Goal: Task Accomplishment & Management: Complete application form

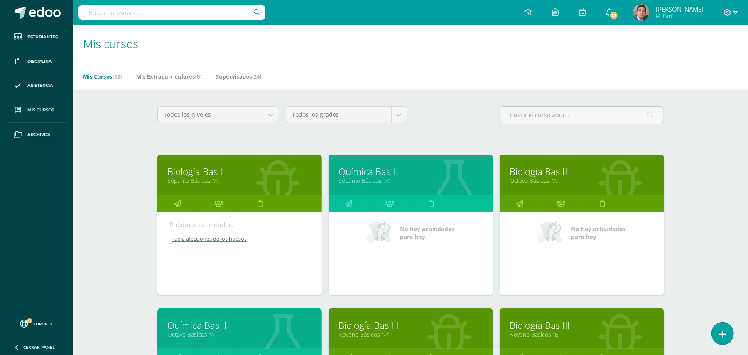
click at [115, 260] on div "Mis cursos Mis Cursos (12) Mis Extracurriculares (0) Supervisados (24) Todos lo…" at bounding box center [410, 346] width 675 height 643
click at [137, 253] on div "Mis cursos Mis Cursos (12) Mis Extracurriculares (0) Supervisados (24) Todos lo…" at bounding box center [410, 346] width 675 height 643
click at [549, 176] on link "Biología Bas II" at bounding box center [582, 171] width 144 height 13
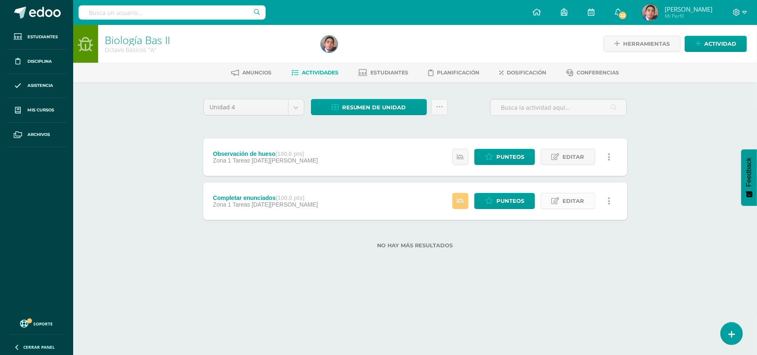
click at [574, 202] on span "Editar" at bounding box center [574, 200] width 22 height 15
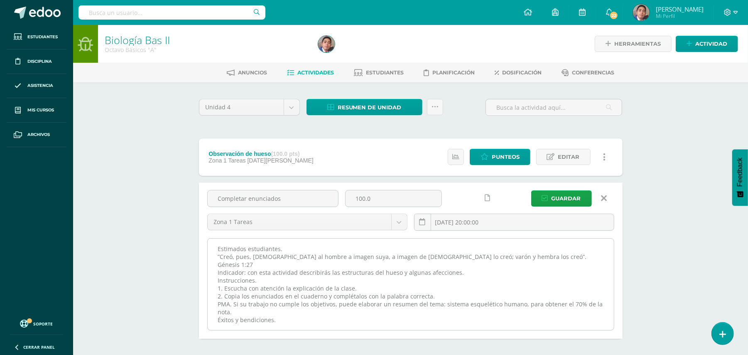
click at [527, 245] on textarea "Estimados estudiantes. ”Creó, pues, [DEMOGRAPHIC_DATA] al hombre a imagen suya,…" at bounding box center [411, 284] width 406 height 91
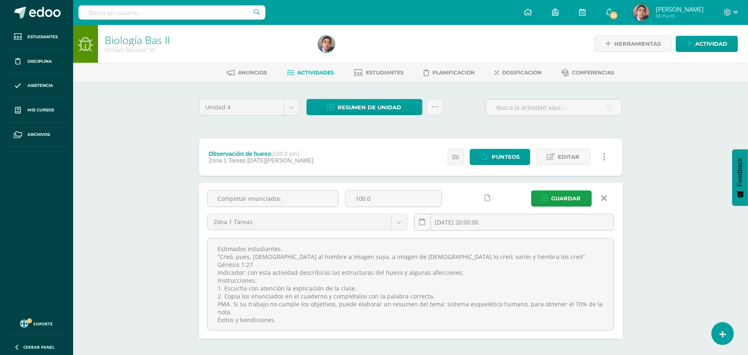
click at [602, 195] on icon at bounding box center [604, 198] width 6 height 9
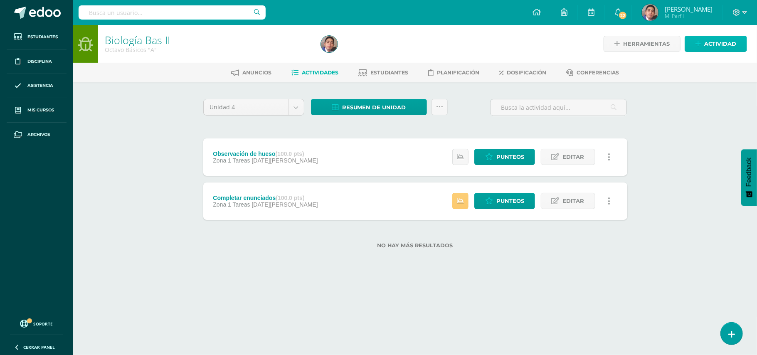
click at [695, 40] on link "Actividad" at bounding box center [715, 44] width 62 height 16
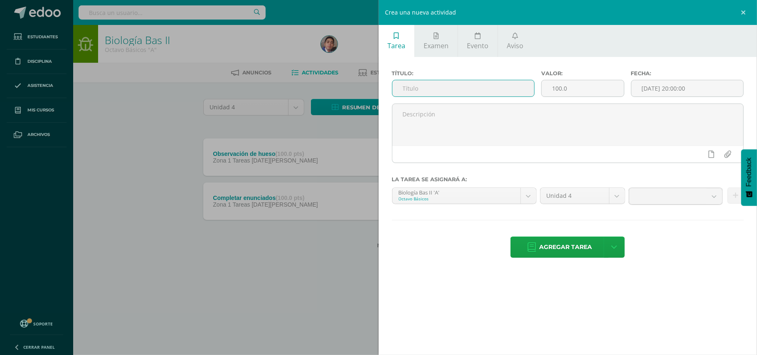
click at [463, 87] on input "text" at bounding box center [463, 88] width 142 height 16
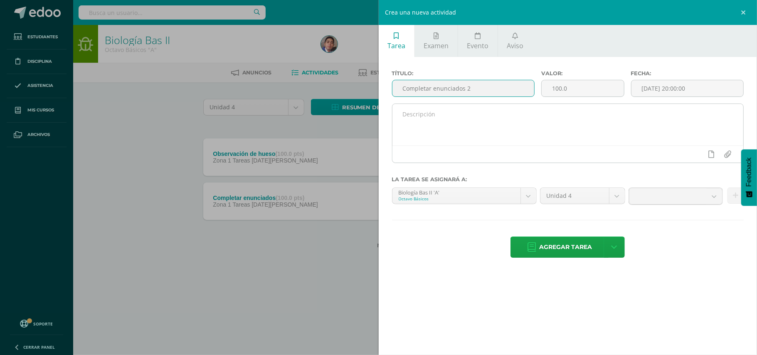
type input "Completar enunciados 2"
click at [456, 123] on textarea at bounding box center [567, 125] width 351 height 42
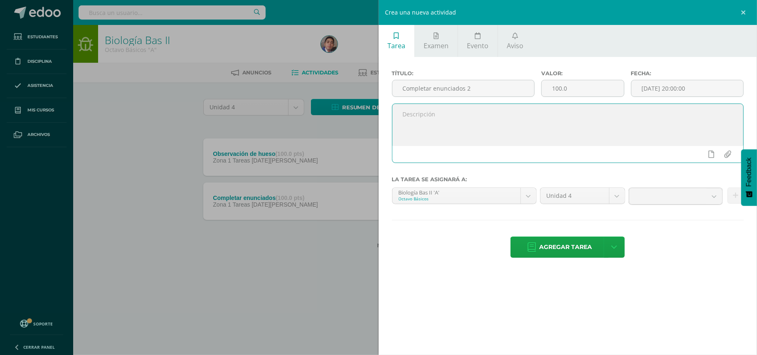
paste textarea "Estimados estudiantes. ”Creó, pues, [DEMOGRAPHIC_DATA] al hombre a imagen suya,…"
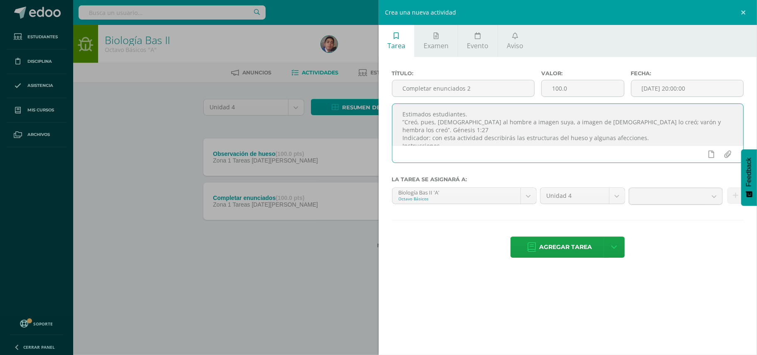
scroll to position [35, 0]
type textarea "Estimados estudiantes. ”Creó, pues, [DEMOGRAPHIC_DATA] al hombre a imagen suya,…"
click at [689, 89] on input "[DATE] 20:00:00" at bounding box center [687, 88] width 112 height 16
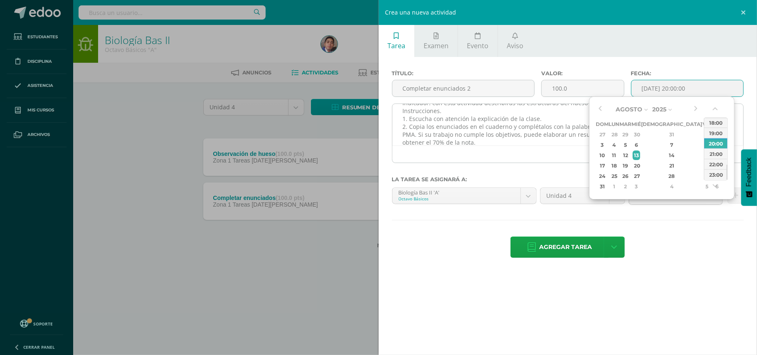
type input "2025-08-13 20:00"
click at [517, 147] on div at bounding box center [567, 153] width 351 height 17
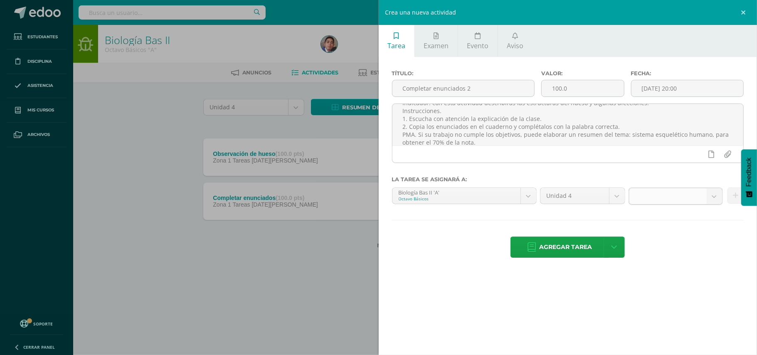
click at [716, 197] on b at bounding box center [713, 196] width 15 height 16
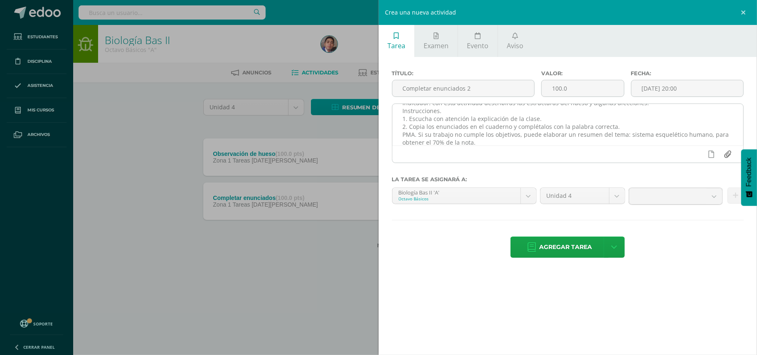
click at [727, 158] on input "file" at bounding box center [727, 154] width 16 height 16
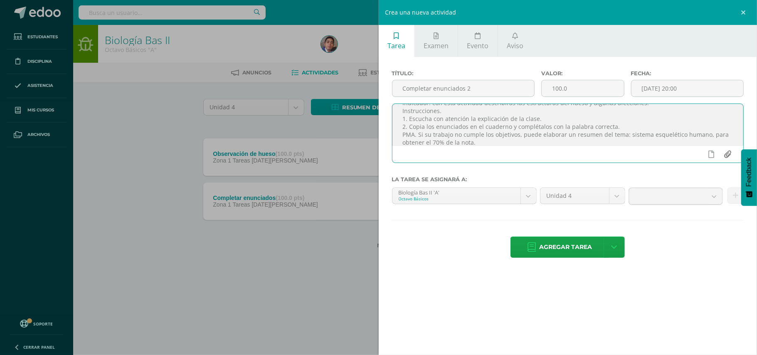
type input "C:\fakepath\Completar enunciados 2.jpg"
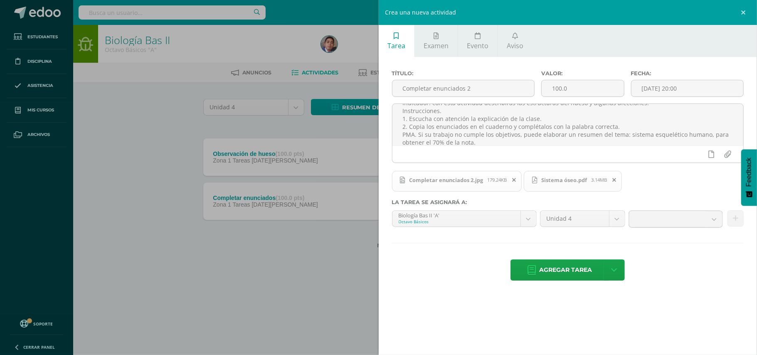
click at [669, 181] on div "Completar enunciados 2.jpg 179.24KB Sistema óseo.pdf 3.14MB" at bounding box center [567, 185] width 352 height 30
click at [713, 219] on b at bounding box center [713, 219] width 15 height 16
click at [712, 185] on div "Completar enunciados 2.jpg 179.24KB Sistema óseo.pdf 3.14MB" at bounding box center [567, 185] width 352 height 30
click at [681, 180] on div "Completar enunciados 2.jpg 179.24KB Sistema óseo.pdf 3.14MB" at bounding box center [567, 185] width 352 height 30
click at [725, 185] on div "Completar enunciados 2.jpg 179.24KB Sistema óseo.pdf 3.14MB" at bounding box center [567, 185] width 352 height 30
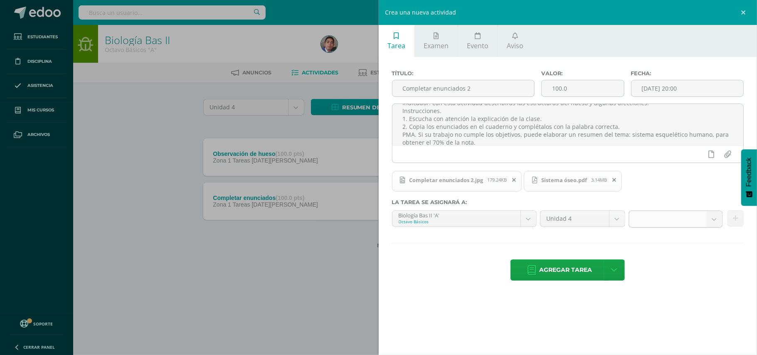
click at [713, 221] on b at bounding box center [713, 219] width 15 height 16
click at [709, 183] on div "Completar enunciados 2.jpg 179.24KB Sistema óseo.pdf 3.14MB" at bounding box center [567, 185] width 352 height 30
click at [712, 223] on b at bounding box center [713, 219] width 15 height 16
click at [646, 183] on div "Completar enunciados 2.jpg 179.24KB Sistema óseo.pdf 3.14MB" at bounding box center [567, 185] width 352 height 30
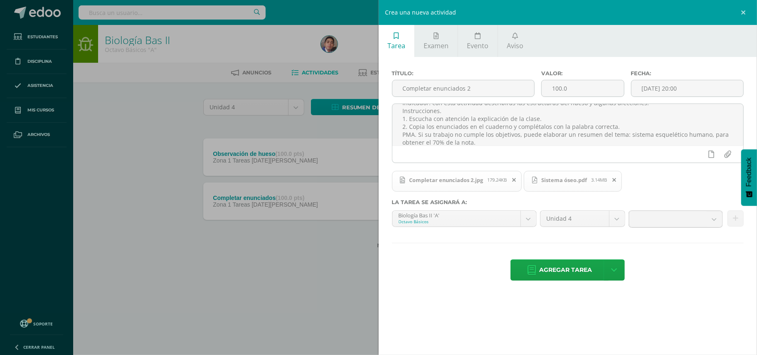
click at [643, 168] on div "Estimados estudiantes. ”Creó, pues, Dios al hombre a imagen suya, a imagen de D…" at bounding box center [568, 136] width 359 height 66
click at [718, 221] on b at bounding box center [713, 219] width 15 height 16
click at [163, 145] on div "Crea una nueva actividad Tarea Examen Evento Aviso Título: Completar enunciados…" at bounding box center [378, 177] width 757 height 355
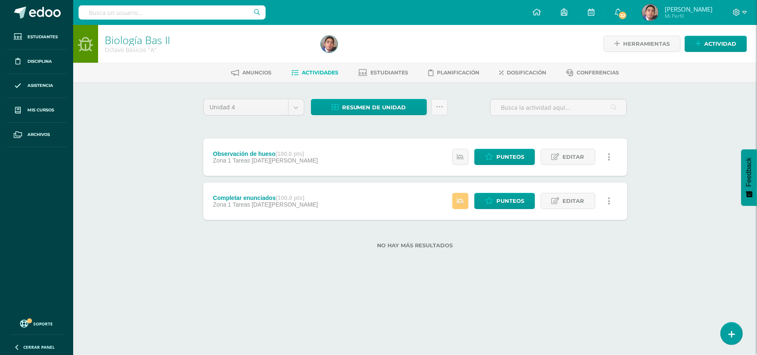
scroll to position [33, 0]
click at [732, 41] on span "Actividad" at bounding box center [720, 43] width 32 height 15
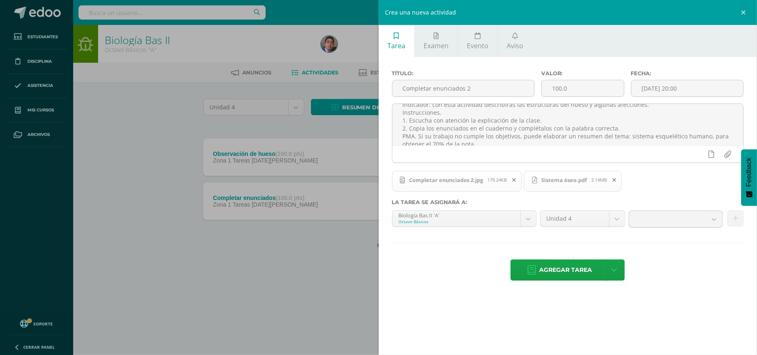
click at [193, 130] on div "Crea una nueva actividad Tarea Examen Evento Aviso Título: Completar enunciados…" at bounding box center [378, 177] width 757 height 355
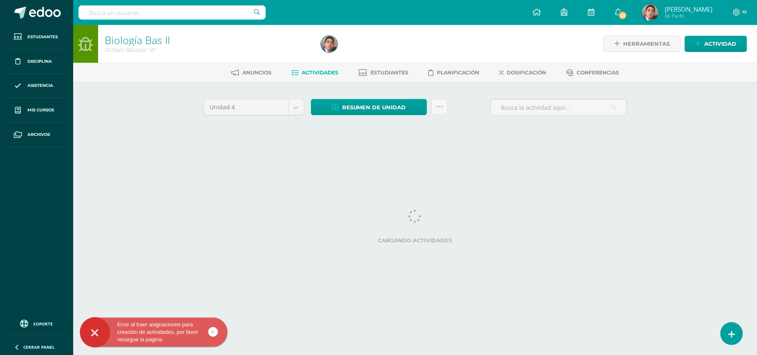
click at [148, 115] on div "Biología Bas II Octavo Básicos "A" Herramientas Detalle de asistencias Activida…" at bounding box center [415, 90] width 684 height 130
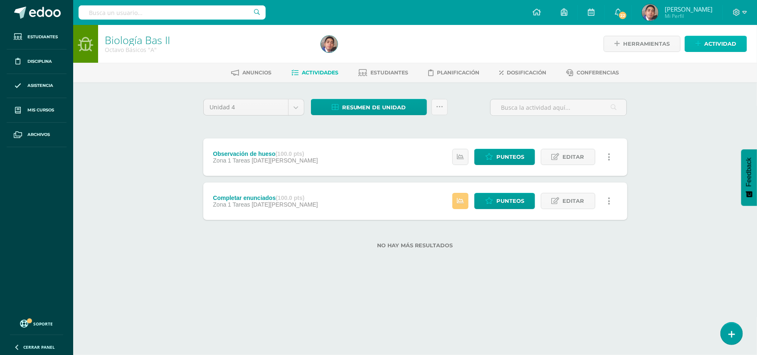
click at [702, 46] on link "Actividad" at bounding box center [715, 44] width 62 height 16
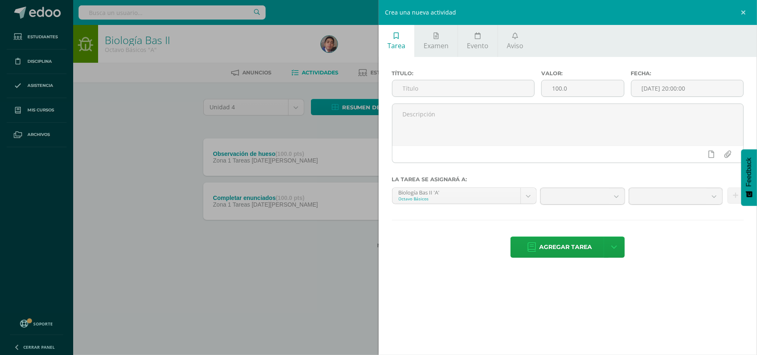
click at [118, 151] on div "Crea una nueva actividad Tarea Examen Evento Aviso Título: Valor: 100.0 Fecha: …" at bounding box center [378, 177] width 757 height 355
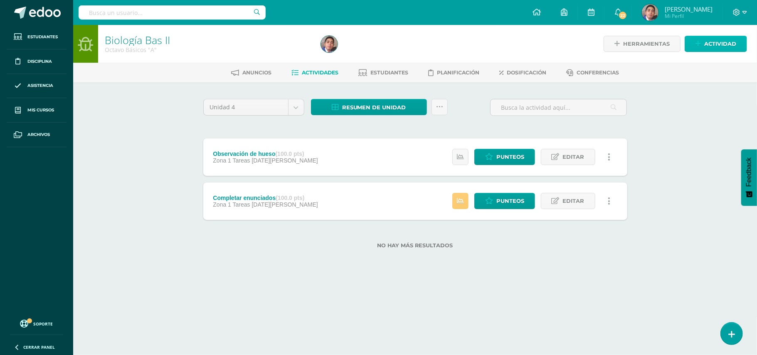
click at [717, 42] on span "Actividad" at bounding box center [720, 43] width 32 height 15
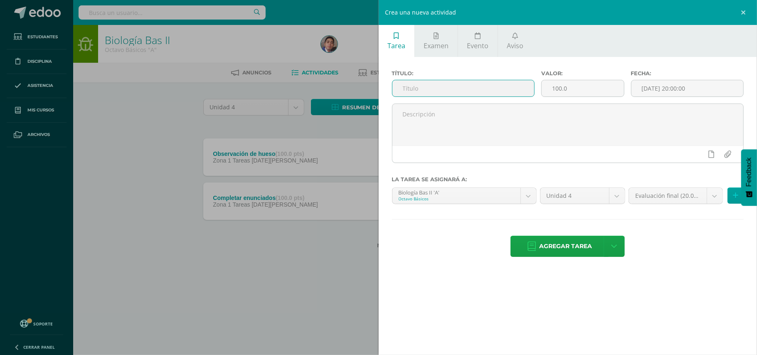
click at [475, 91] on input "text" at bounding box center [463, 88] width 142 height 16
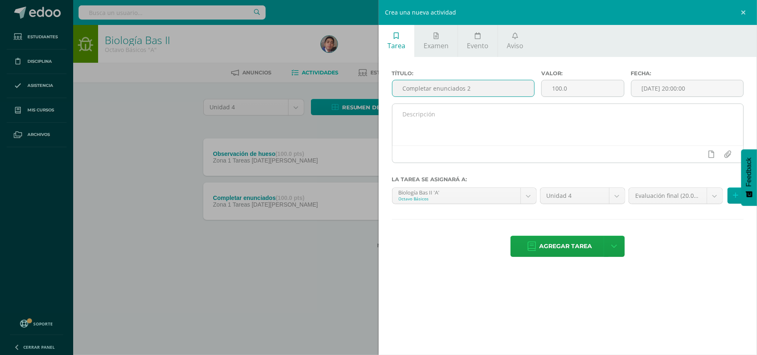
type input "Completar enunciados 2"
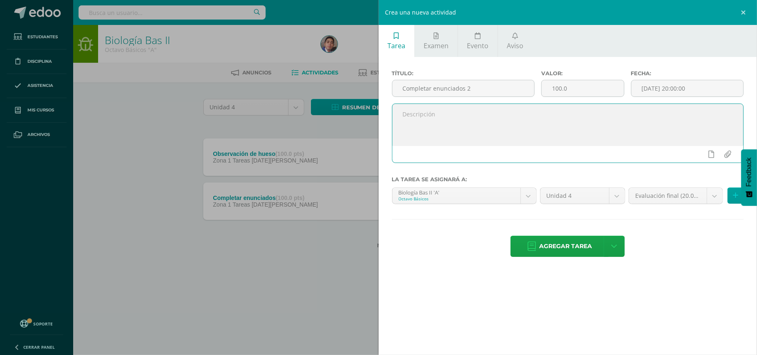
click at [479, 106] on textarea at bounding box center [567, 125] width 351 height 42
paste textarea "Estimados estudiantes. ”Creó, pues, [DEMOGRAPHIC_DATA] al hombre a imagen suya,…"
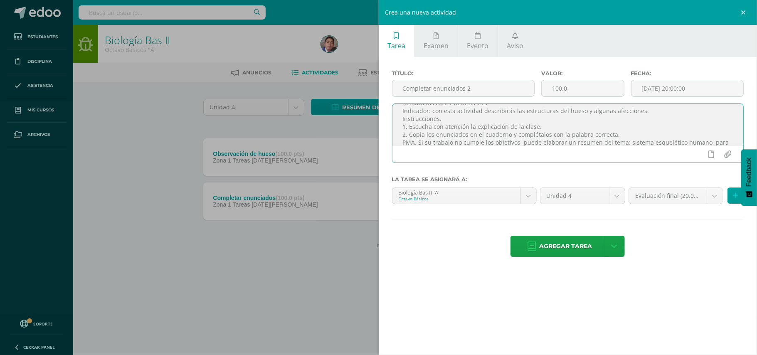
scroll to position [35, 0]
type textarea "Estimados estudiantes. ”Creó, pues, [DEMOGRAPHIC_DATA] al hombre a imagen suya,…"
click at [732, 153] on input "file" at bounding box center [727, 154] width 16 height 16
type input "C:\fakepath\Completar enunciados 2.jpg"
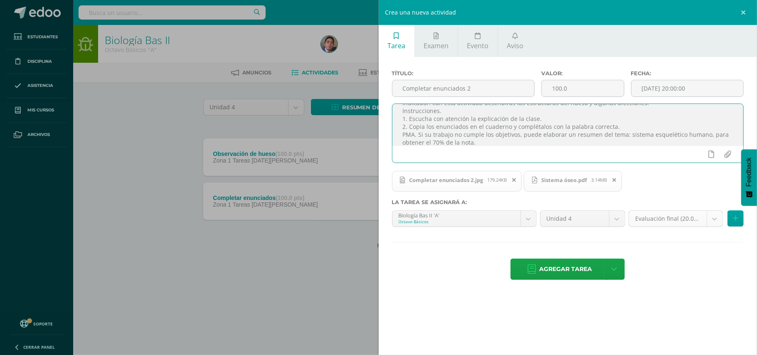
click at [714, 223] on body "Estudiantes Disciplina Asistencia Mis cursos Archivos Soporte Ayuda Reportar un…" at bounding box center [378, 137] width 757 height 275
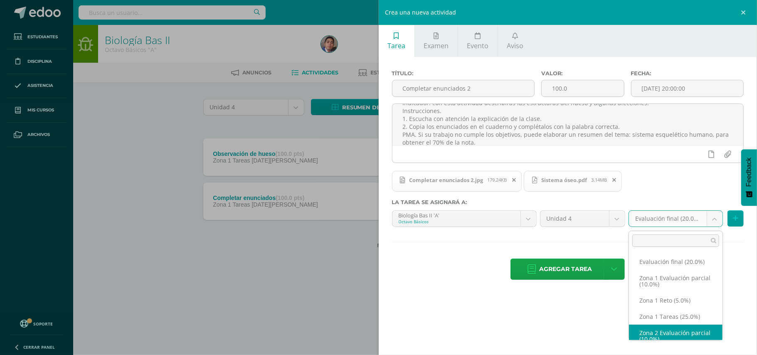
scroll to position [7, 0]
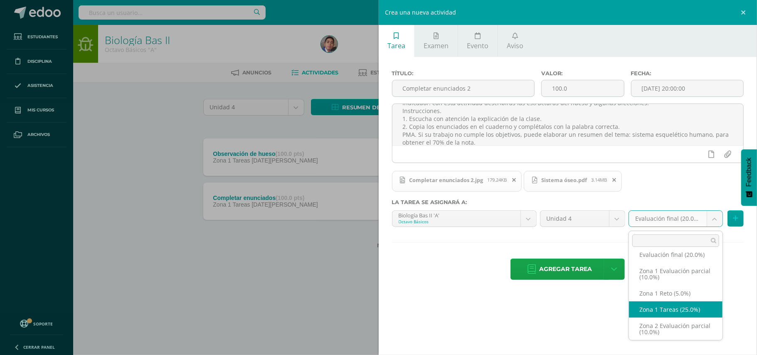
select select "30414"
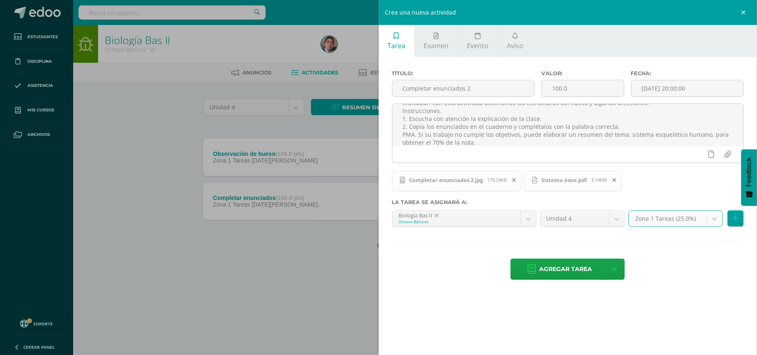
click at [685, 281] on div "Agregar tarea Agregar tarea y ocultar" at bounding box center [568, 269] width 352 height 23
click at [565, 274] on span "Agregar tarea" at bounding box center [565, 269] width 53 height 20
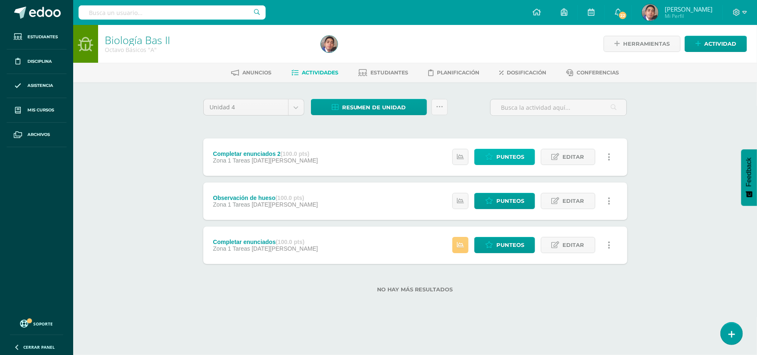
click at [512, 153] on span "Punteos" at bounding box center [510, 156] width 28 height 15
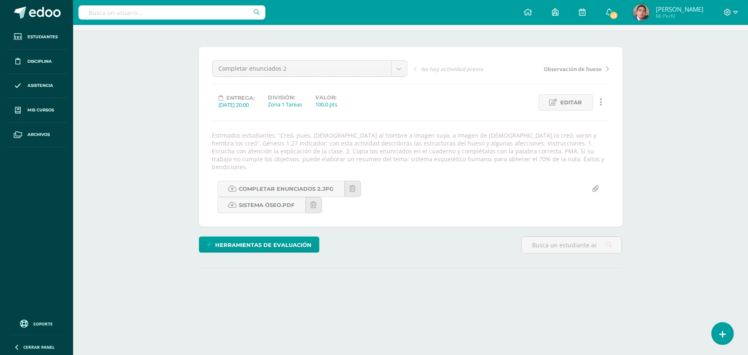
scroll to position [90, 0]
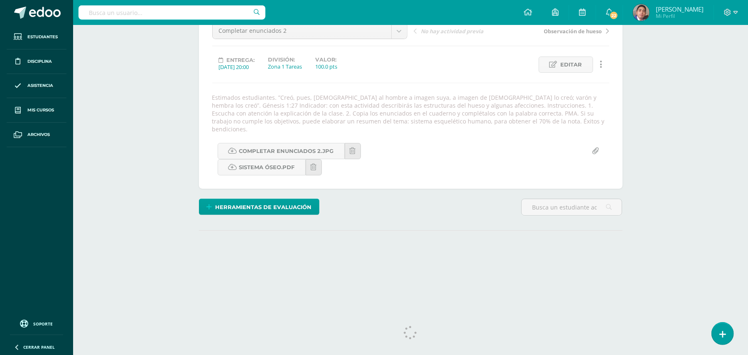
click at [137, 132] on div "Biología Bas II Octavo Básicos "A" Herramientas Detalle de asistencias Activida…" at bounding box center [410, 115] width 675 height 360
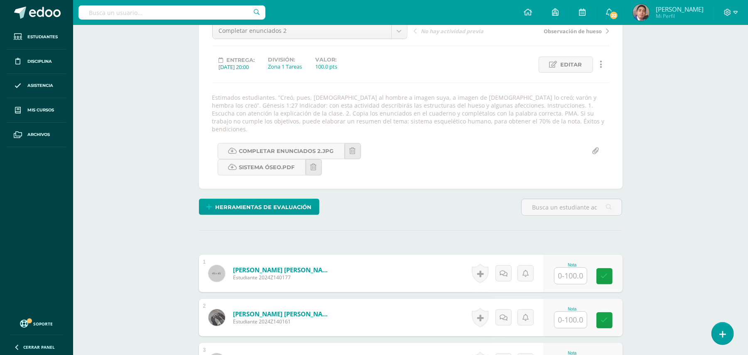
scroll to position [90, 0]
click at [145, 122] on div "Biología Bas II Octavo Básicos "A" Herramientas Detalle de asistencias Activida…" at bounding box center [410, 358] width 675 height 846
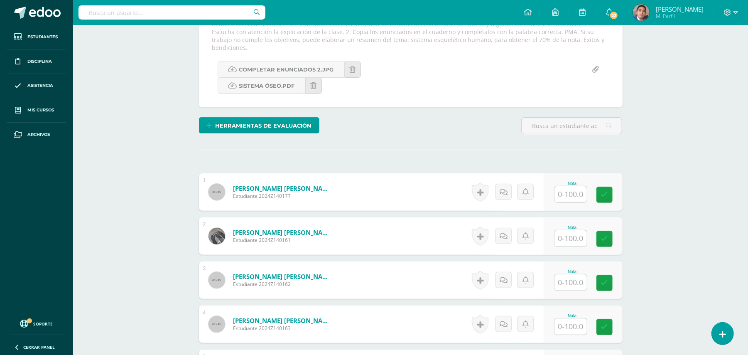
scroll to position [147, 0]
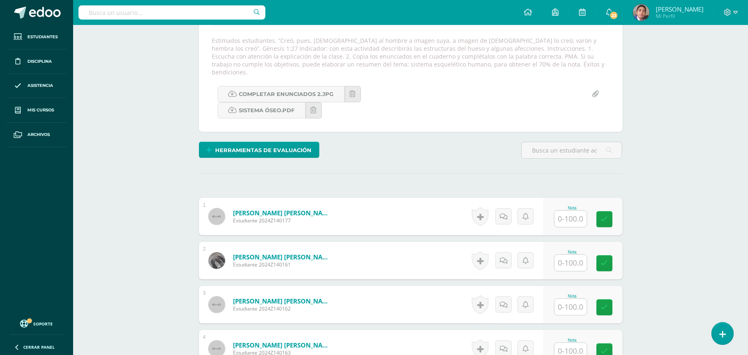
click at [576, 211] on input "text" at bounding box center [571, 219] width 32 height 16
type input "100"
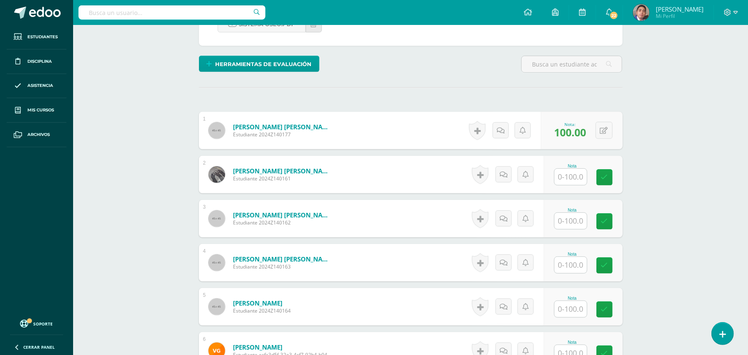
scroll to position [313, 0]
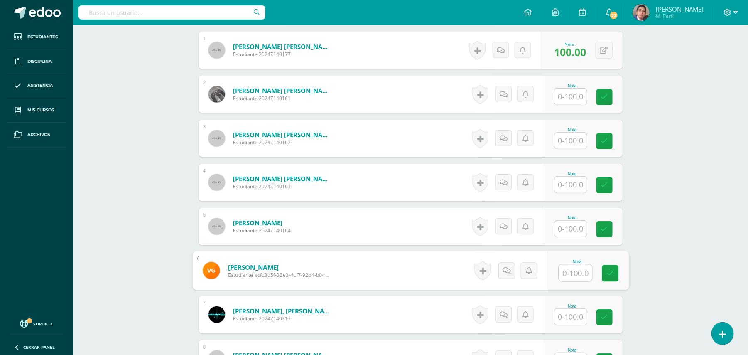
click at [573, 266] on input "text" at bounding box center [575, 273] width 33 height 17
type input "100"
click at [650, 262] on div "Biología Bas II Octavo Básicos "A" Herramientas Detalle de asistencias Activida…" at bounding box center [410, 356] width 675 height 1289
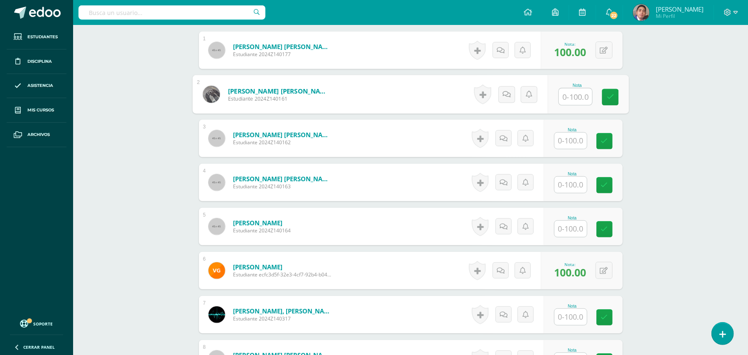
click at [576, 89] on input "text" at bounding box center [575, 97] width 33 height 17
type input "100"
click at [677, 153] on div "Biología Bas II Octavo Básicos "A" Herramientas Detalle de asistencias Activida…" at bounding box center [410, 356] width 675 height 1289
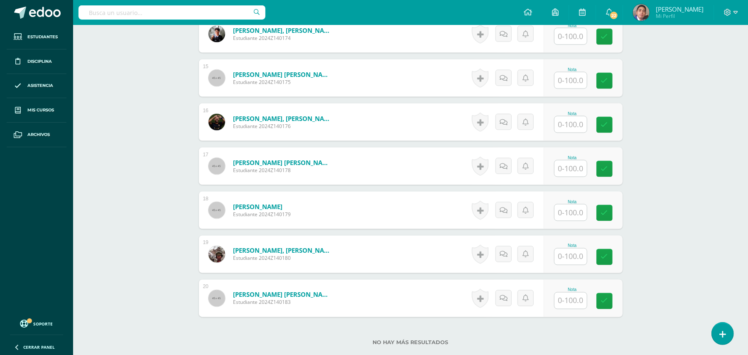
scroll to position [950, 0]
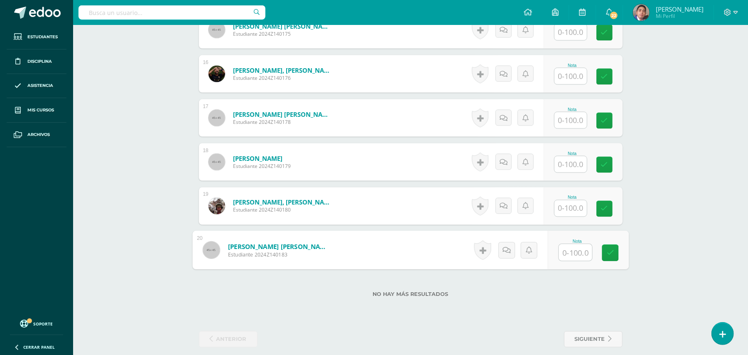
click at [566, 249] on input "text" at bounding box center [575, 252] width 33 height 17
type input "100"
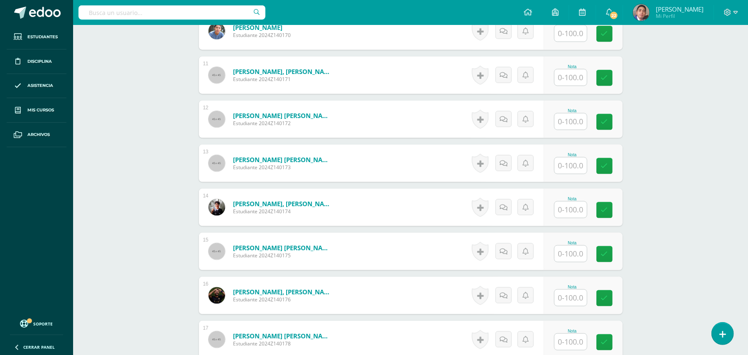
scroll to position [784, 0]
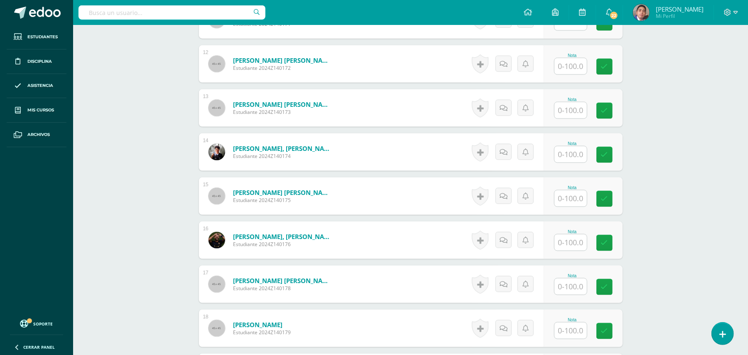
click at [574, 102] on input "text" at bounding box center [571, 110] width 32 height 16
type input "100"
click at [561, 241] on input "text" at bounding box center [571, 242] width 32 height 16
type input "100"
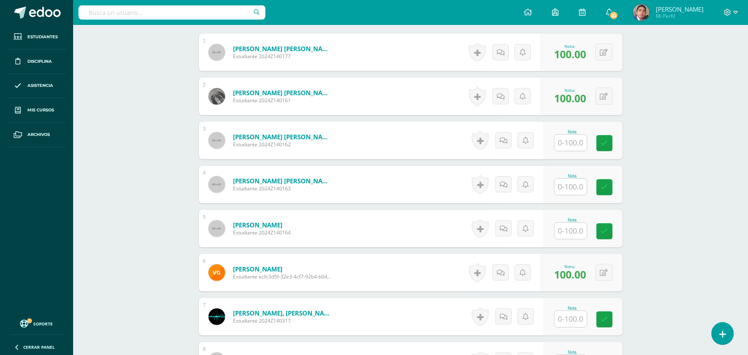
scroll to position [285, 0]
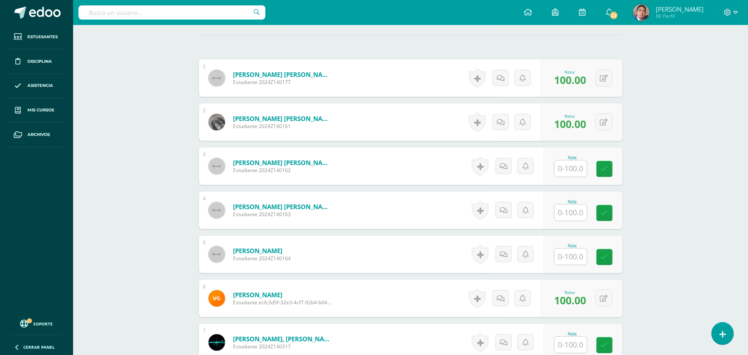
click at [583, 163] on input "text" at bounding box center [571, 168] width 32 height 16
type input "100"
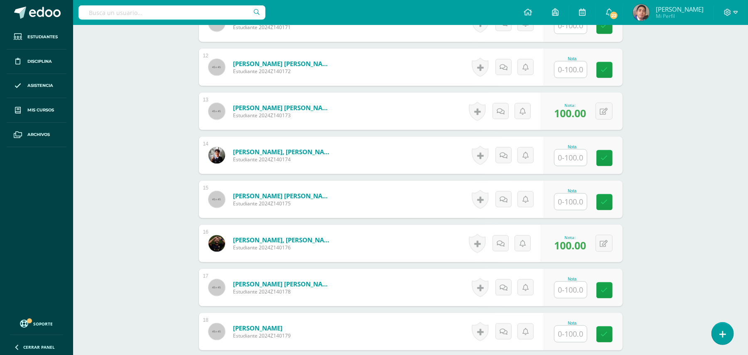
scroll to position [895, 0]
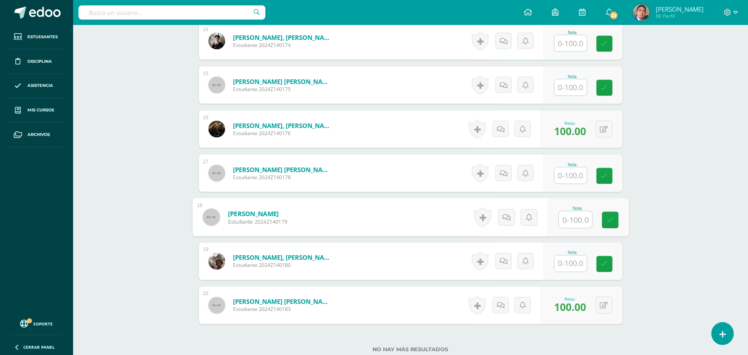
click at [566, 212] on input "text" at bounding box center [575, 220] width 33 height 17
type input "100"
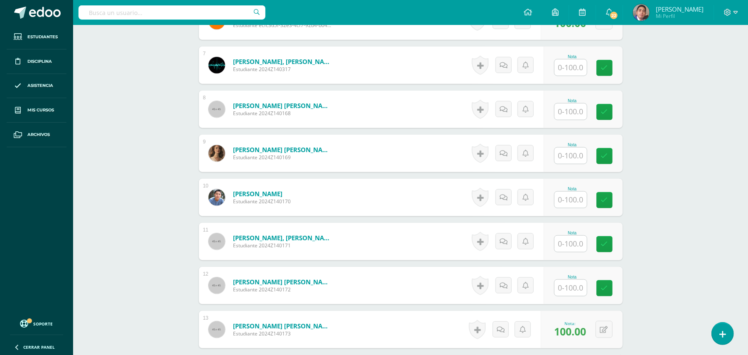
scroll to position [618, 0]
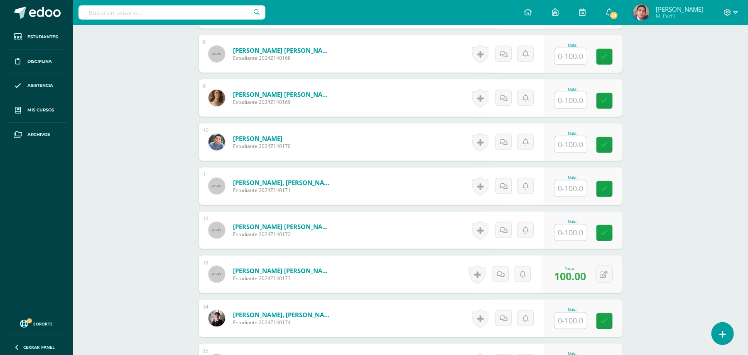
click at [575, 229] on input "text" at bounding box center [571, 232] width 32 height 16
type input "100"
click at [672, 194] on div "Biología Bas II Octavo Básicos "A" Herramientas Detalle de asistencias Activida…" at bounding box center [410, 51] width 675 height 1289
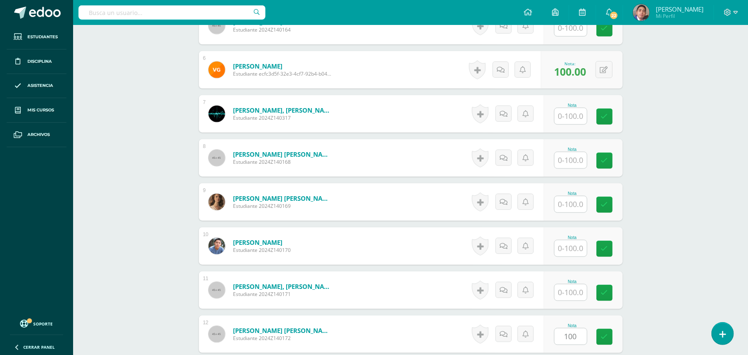
scroll to position [507, 0]
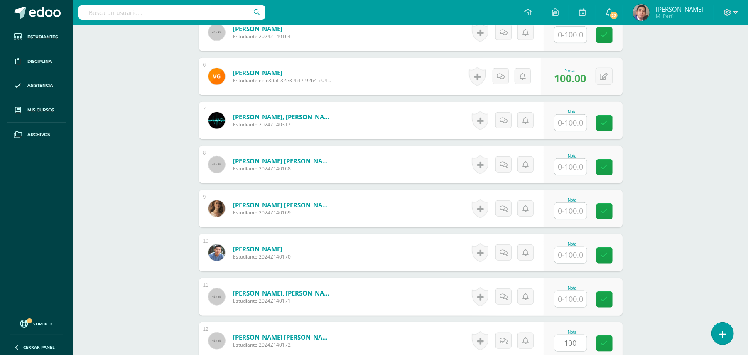
click at [580, 209] on input "text" at bounding box center [571, 211] width 32 height 16
type input "100"
click at [679, 212] on div "Biología Bas II Octavo Básicos "A" Herramientas Detalle de asistencias Activida…" at bounding box center [410, 162] width 675 height 1289
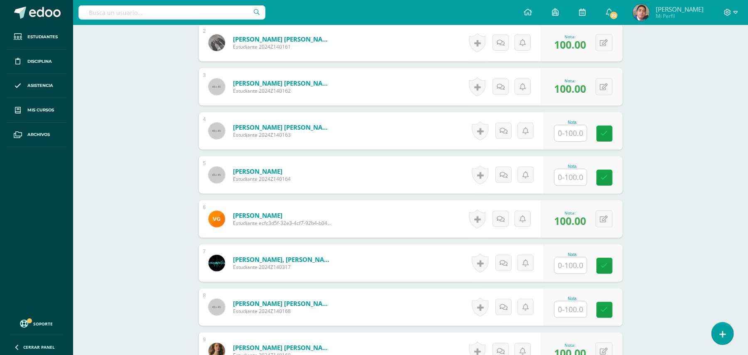
scroll to position [341, 0]
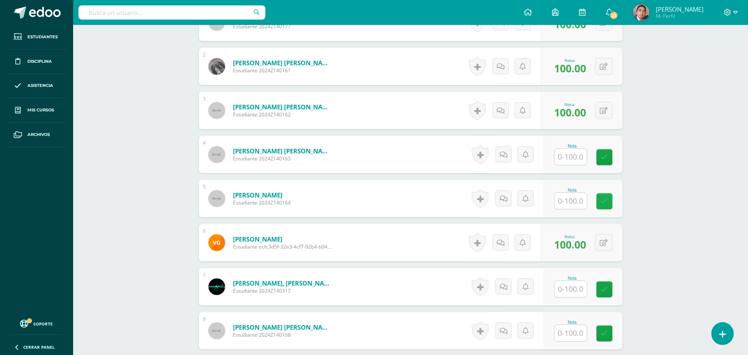
drag, startPoint x: 584, startPoint y: 195, endPoint x: 603, endPoint y: 192, distance: 19.8
click at [583, 195] on input "text" at bounding box center [571, 201] width 32 height 16
type input "100"
click at [660, 192] on div "Biología Bas II Octavo Básicos "A" Herramientas Detalle de asistencias Activida…" at bounding box center [410, 328] width 675 height 1289
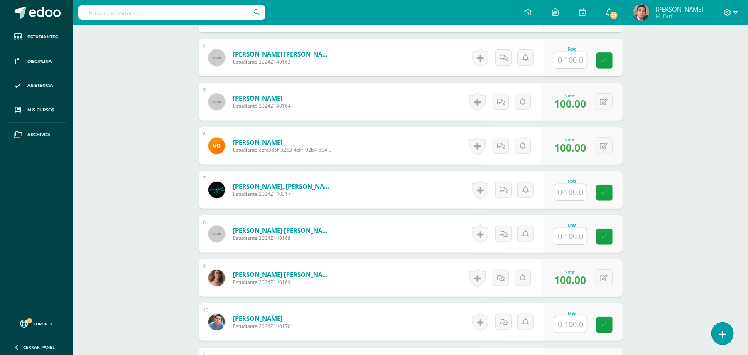
scroll to position [507, 0]
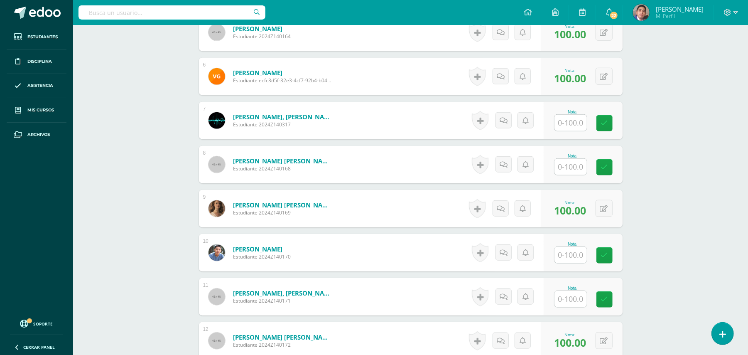
click at [578, 251] on input "text" at bounding box center [571, 255] width 32 height 16
type input "100"
click at [680, 241] on div "Biología Bas II Octavo Básicos "A" Herramientas Detalle de asistencias Activida…" at bounding box center [410, 162] width 675 height 1289
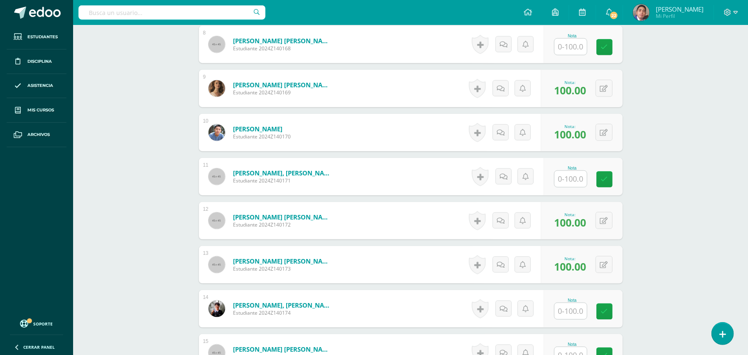
scroll to position [728, 0]
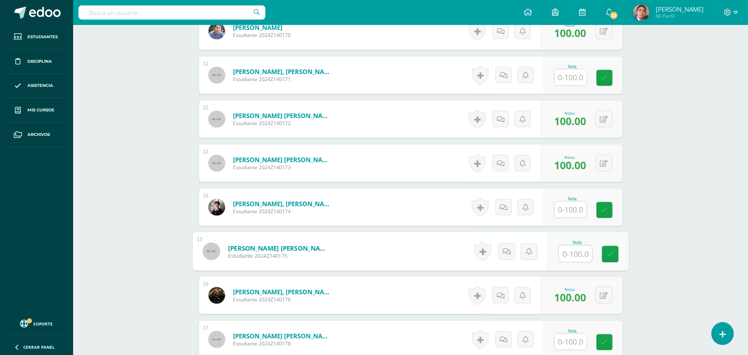
click at [578, 250] on input "text" at bounding box center [575, 254] width 33 height 17
type input "100"
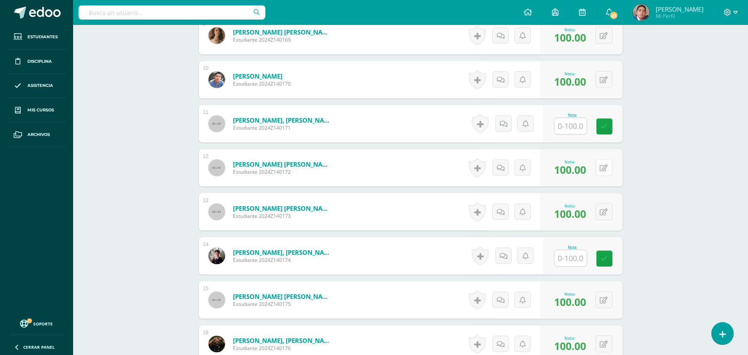
scroll to position [673, 0]
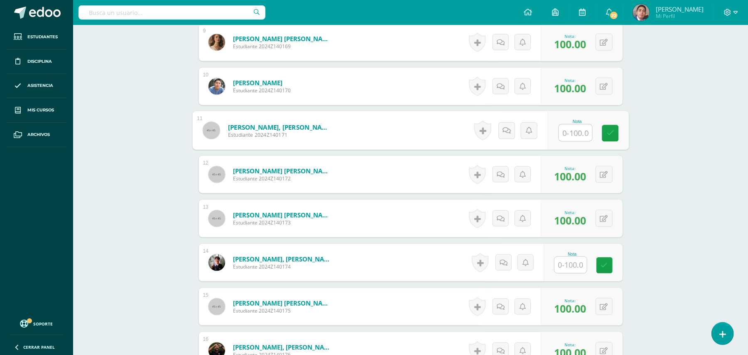
click at [574, 125] on input "text" at bounding box center [575, 133] width 33 height 17
type input "100"
click at [571, 257] on input "text" at bounding box center [575, 265] width 33 height 17
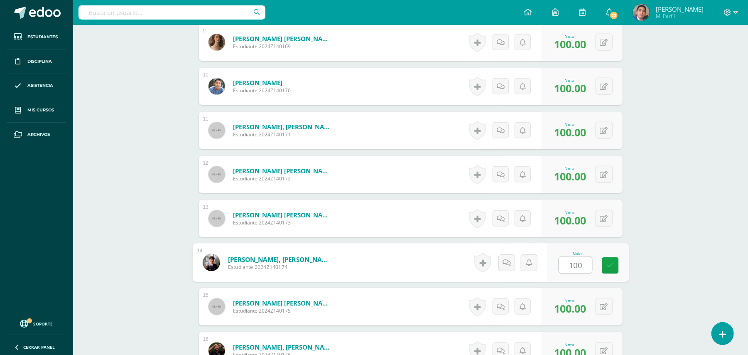
type input "100"
click at [639, 253] on div "¿Estás seguro que quieres eliminar esta actividad? Esto borrará la actividad y …" at bounding box center [410, 25] width 457 height 1232
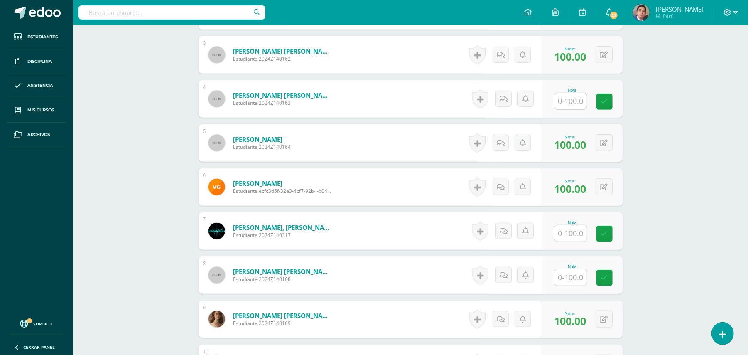
scroll to position [396, 0]
click at [572, 100] on input "text" at bounding box center [575, 102] width 33 height 17
type input "100"
click at [690, 131] on div "Biología Bas II Octavo Básicos "A" Herramientas Detalle de asistencias Activida…" at bounding box center [410, 273] width 675 height 1289
click at [571, 229] on input "text" at bounding box center [571, 234] width 32 height 16
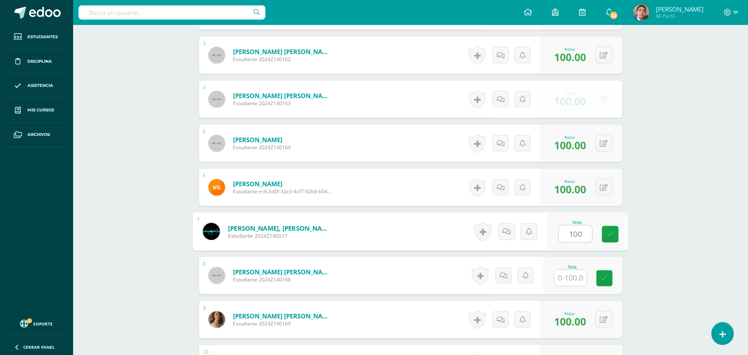
type input "100"
click at [660, 210] on div "Biología Bas II Octavo Básicos "A" Herramientas Detalle de asistencias Activida…" at bounding box center [410, 273] width 675 height 1289
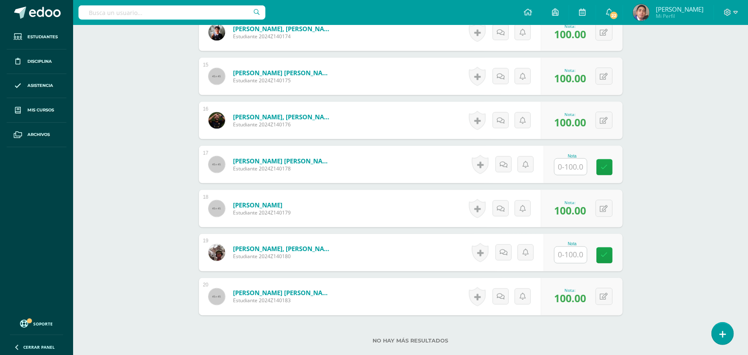
scroll to position [950, 0]
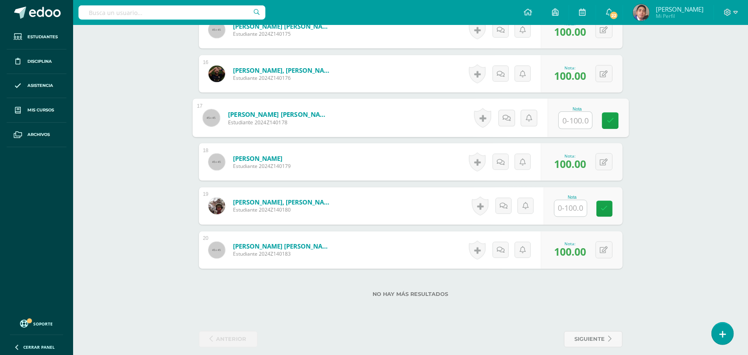
click at [572, 117] on input "text" at bounding box center [575, 120] width 33 height 17
type input "100"
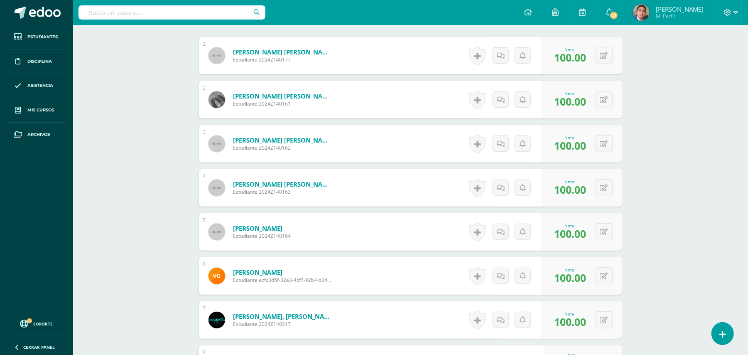
scroll to position [396, 0]
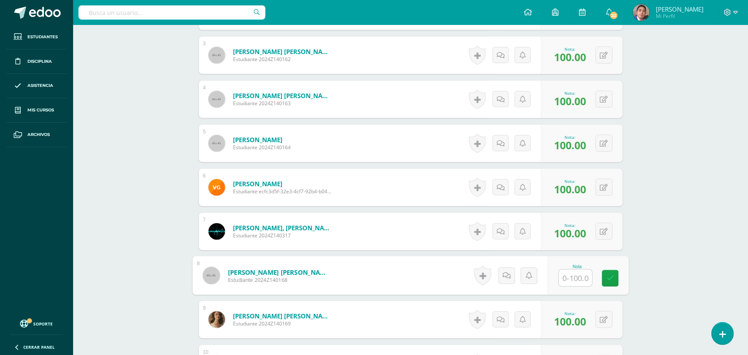
drag, startPoint x: 562, startPoint y: 271, endPoint x: 602, endPoint y: 268, distance: 40.0
click at [563, 271] on input "text" at bounding box center [575, 278] width 33 height 17
type input "100"
click at [667, 256] on div "Biología Bas II Octavo Básicos "A" Herramientas Detalle de asistencias Activida…" at bounding box center [410, 273] width 675 height 1289
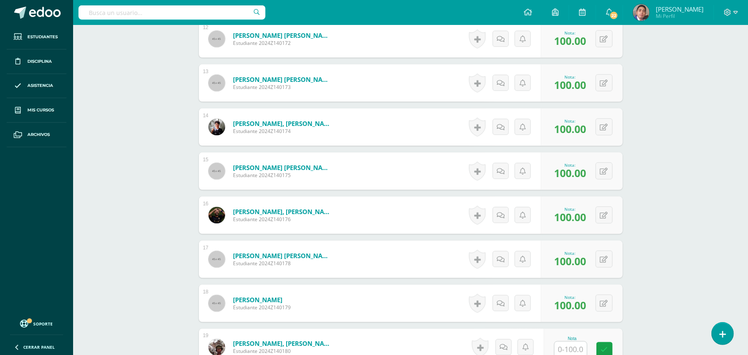
scroll to position [895, 0]
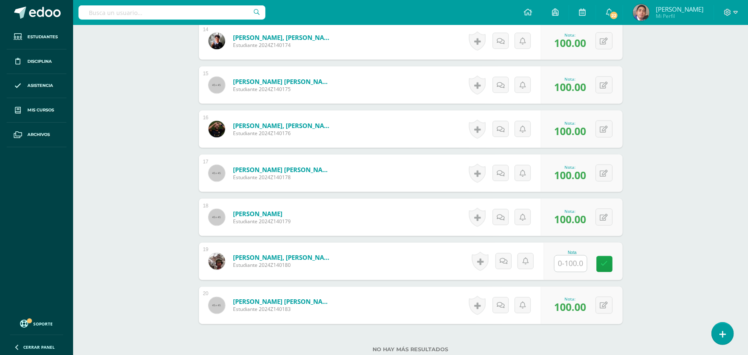
click at [573, 256] on input "text" at bounding box center [571, 264] width 32 height 16
type input "10"
click at [504, 258] on icon at bounding box center [506, 261] width 8 height 7
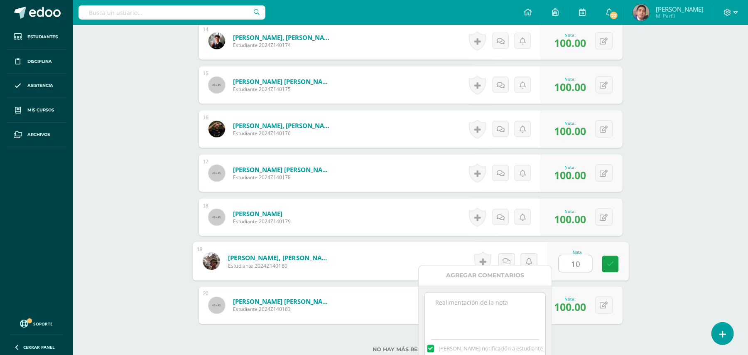
click at [493, 307] on textarea at bounding box center [485, 314] width 120 height 42
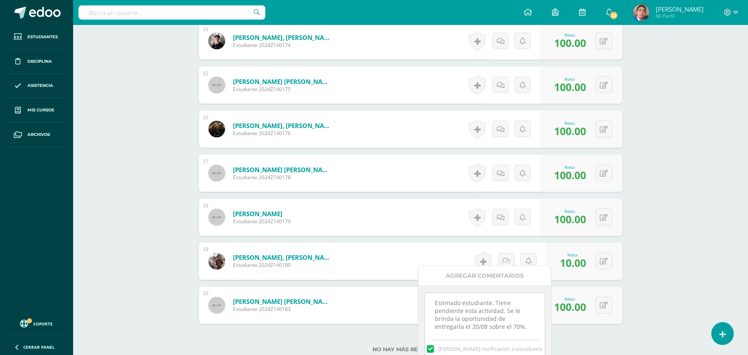
scroll to position [2, 0]
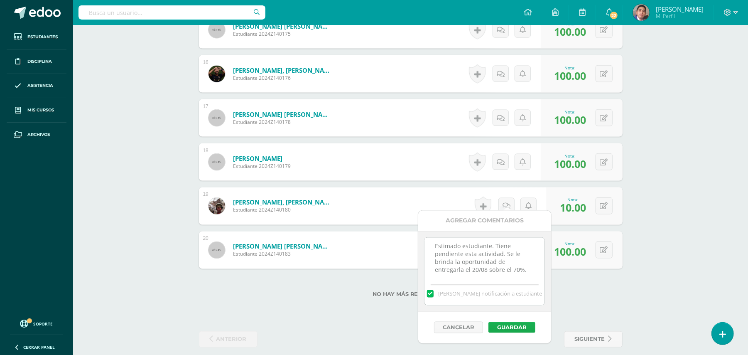
type textarea "Estimado estudiante. Tiene pendiente esta actividad. Se le brinda la oportunida…"
click at [516, 331] on button "Guardar" at bounding box center [512, 327] width 47 height 11
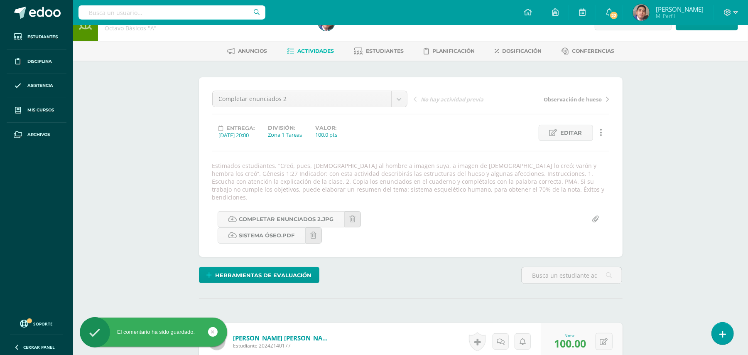
scroll to position [8, 0]
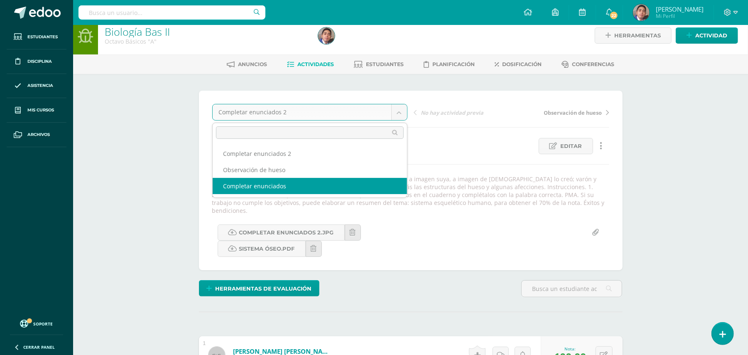
select select "/dashboard/teacher/grade-activity/30746/"
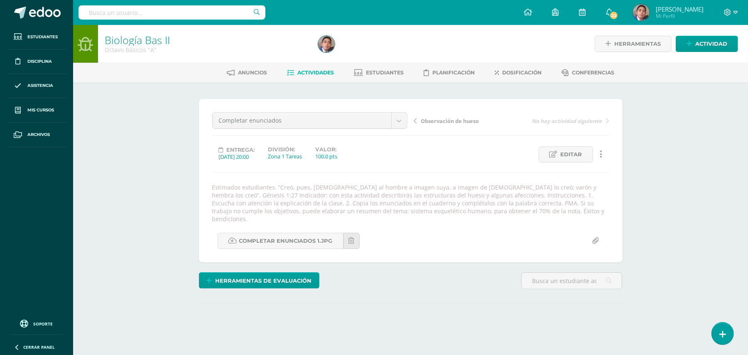
click at [168, 185] on div "Biología Bas II Octavo Básicos "A" Herramientas Detalle de asistencias Activida…" at bounding box center [410, 197] width 675 height 344
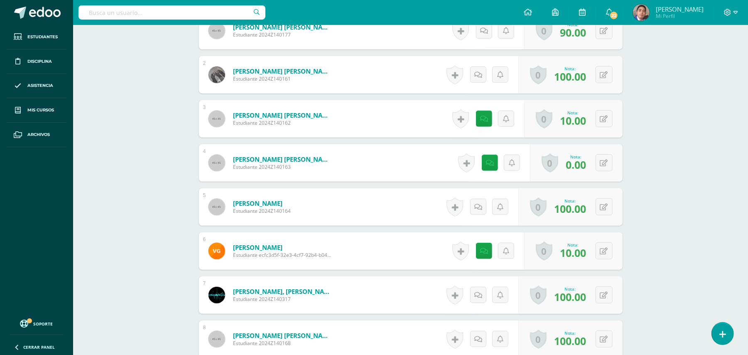
scroll to position [297, 0]
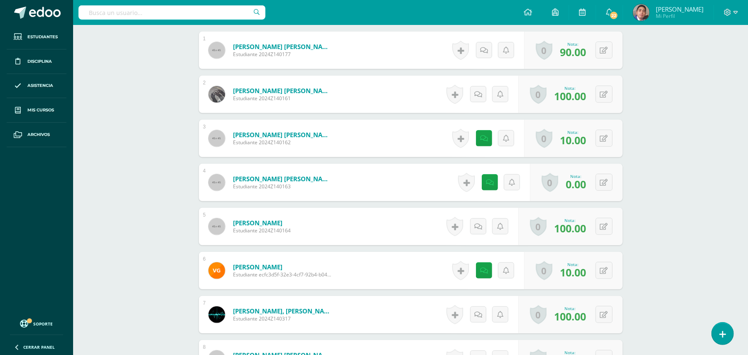
click at [609, 262] on button at bounding box center [609, 270] width 17 height 17
type input "100"
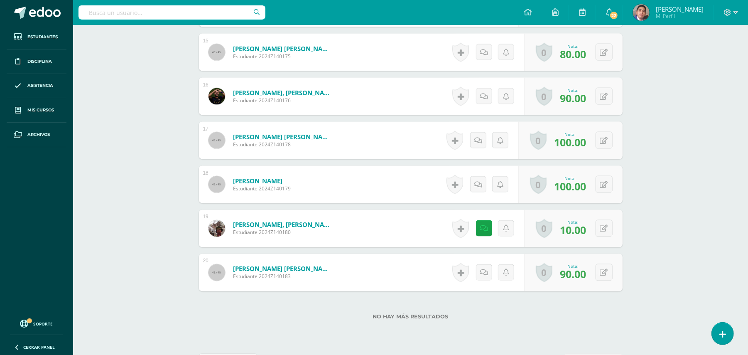
scroll to position [934, 0]
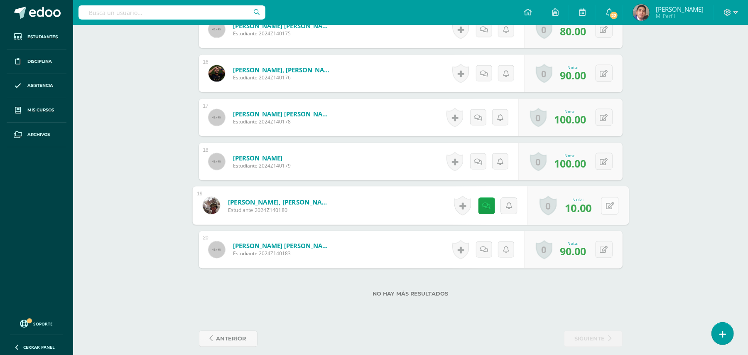
click at [601, 197] on button at bounding box center [609, 205] width 17 height 17
type input "70"
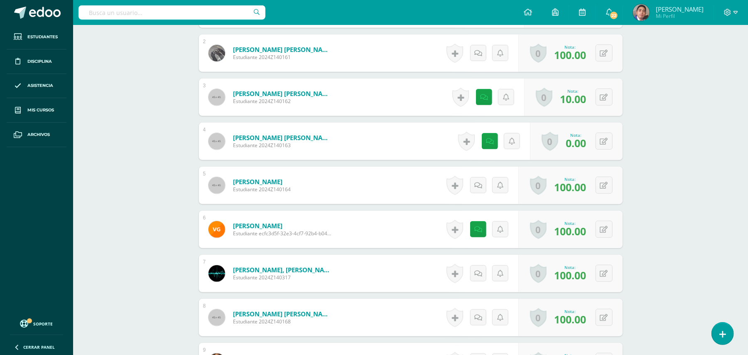
scroll to position [214, 0]
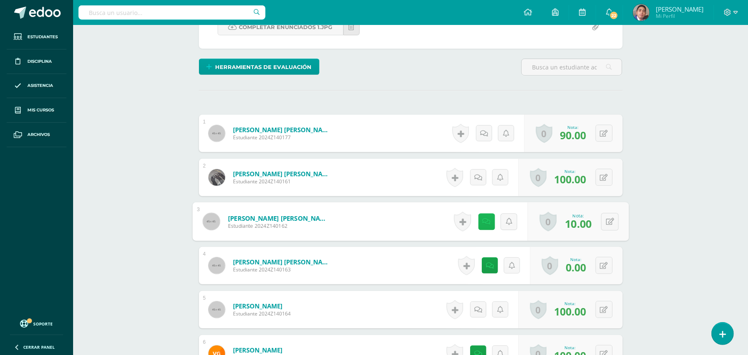
click at [480, 213] on link at bounding box center [486, 221] width 17 height 17
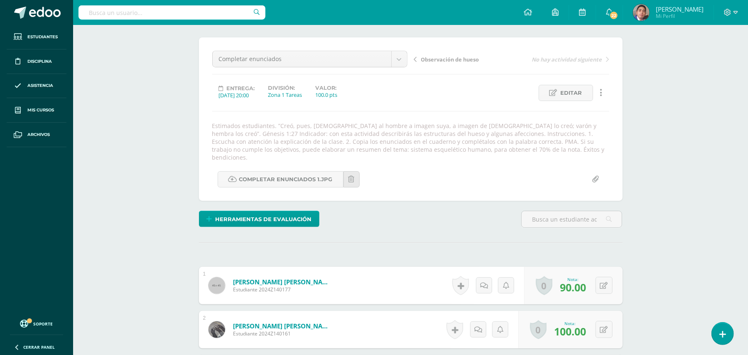
scroll to position [0, 0]
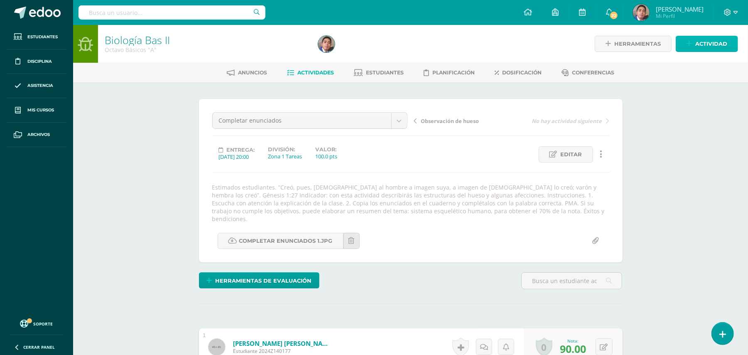
click at [710, 39] on span "Actividad" at bounding box center [712, 43] width 32 height 15
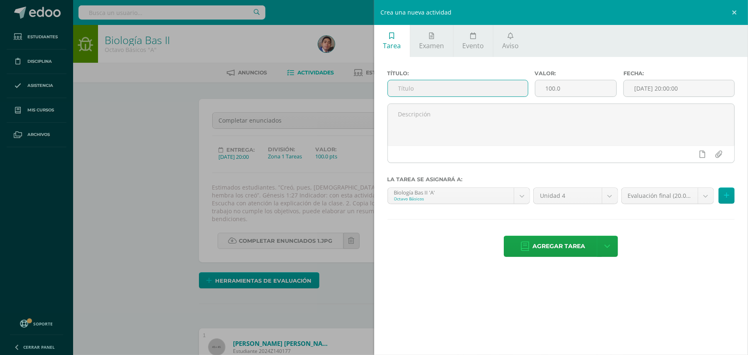
click at [519, 88] on input "text" at bounding box center [458, 88] width 140 height 16
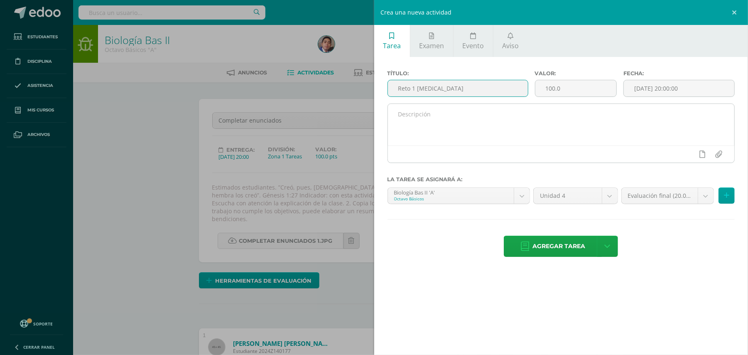
type input "Reto 1 Esqueleto axial"
click at [513, 128] on textarea at bounding box center [561, 125] width 347 height 42
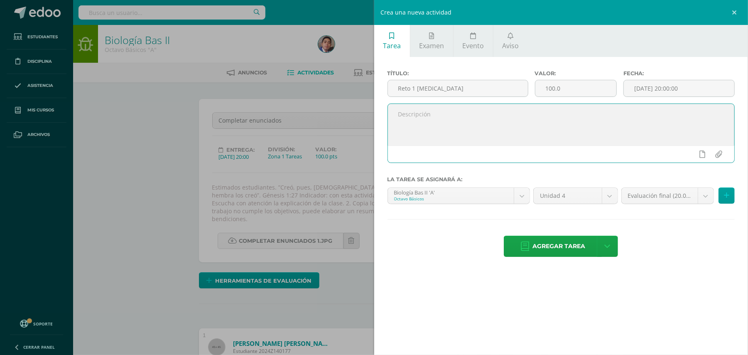
click at [168, 199] on div "Crea una nueva actividad Tarea Examen Evento Aviso Título: Reto 1 Esqueleto axi…" at bounding box center [374, 177] width 748 height 355
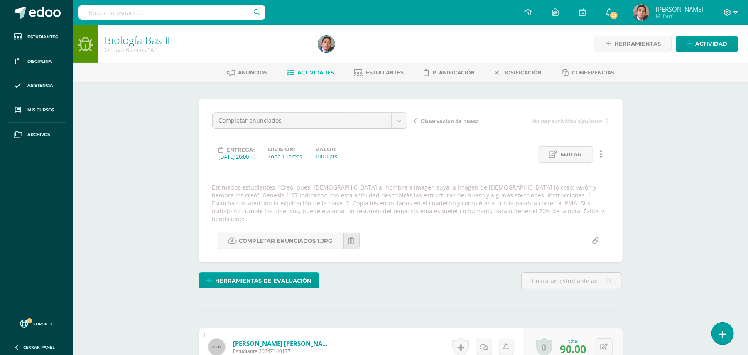
click at [582, 157] on link "Editar" at bounding box center [566, 154] width 54 height 16
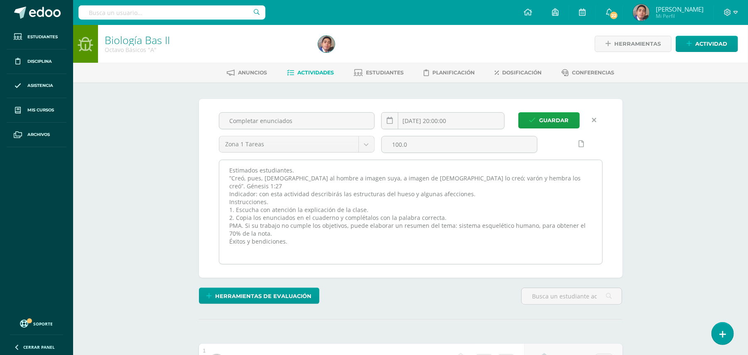
click at [508, 164] on textarea "Estimados estudiantes. ”Creó, pues, Dios al hombre a imagen suya, a imagen de D…" at bounding box center [410, 212] width 383 height 104
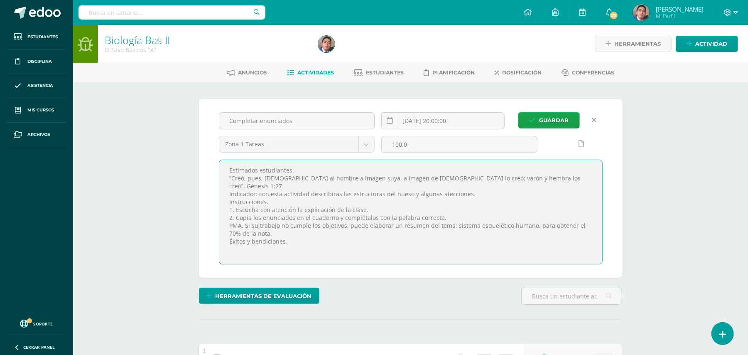
click at [597, 117] on link at bounding box center [595, 120] width 16 height 16
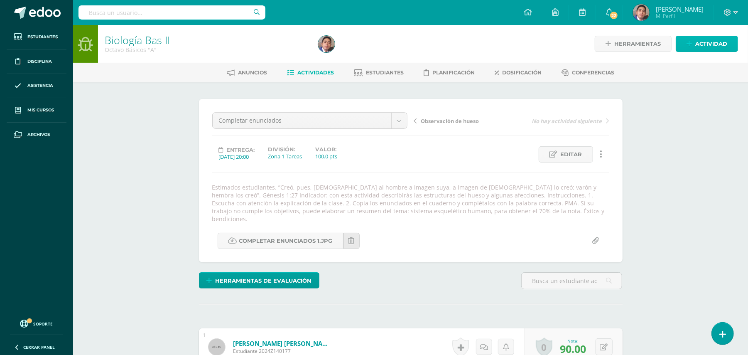
click at [694, 43] on link "Actividad" at bounding box center [707, 44] width 62 height 16
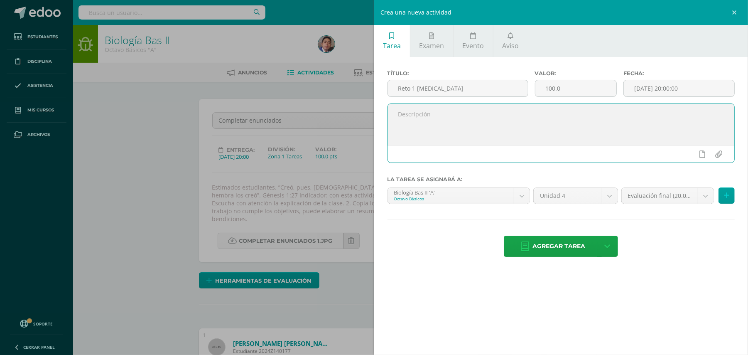
click at [477, 116] on textarea at bounding box center [561, 125] width 347 height 42
paste textarea "Estimados estudiantes. ”Creó, pues, Dios al hombre a imagen suya, a imagen de D…"
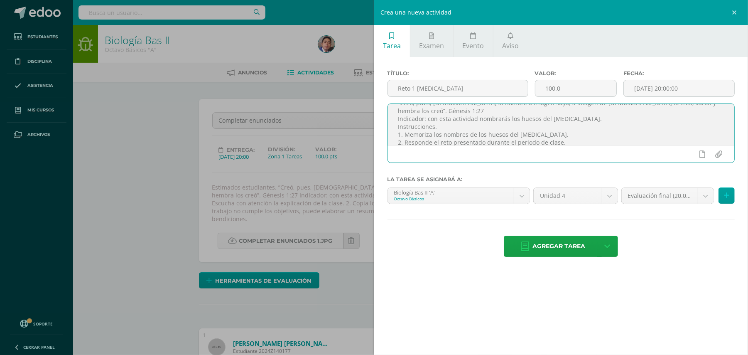
scroll to position [27, 0]
type textarea "Estimados estudiantes. ”Creó, pues, Dios al hombre a imagen suya, a imagen de D…"
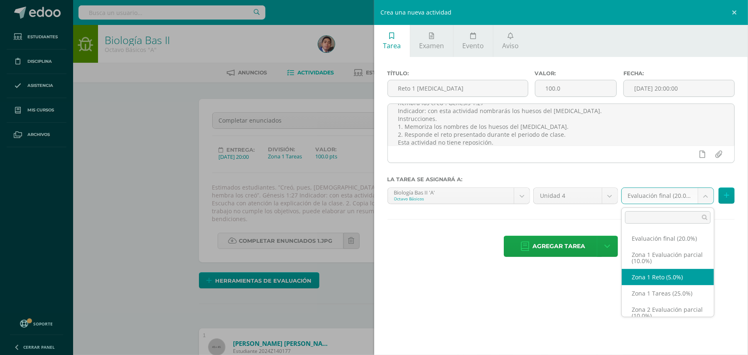
select select "30415"
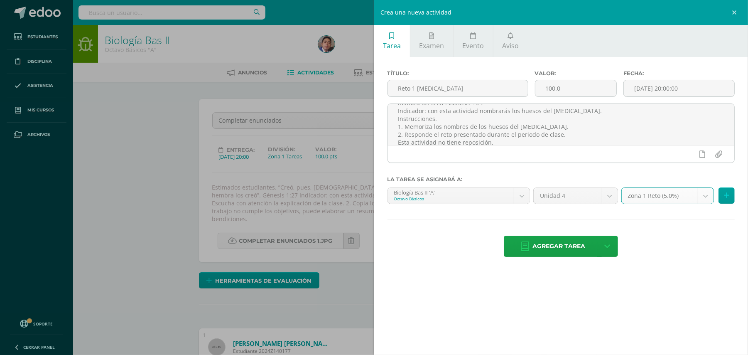
click at [672, 253] on div "Agregar tarea Agregar tarea y ocultar" at bounding box center [562, 247] width 348 height 23
click at [719, 157] on input "file" at bounding box center [719, 154] width 16 height 16
type input "C:\fakepath\Esqueleto axial.jpg"
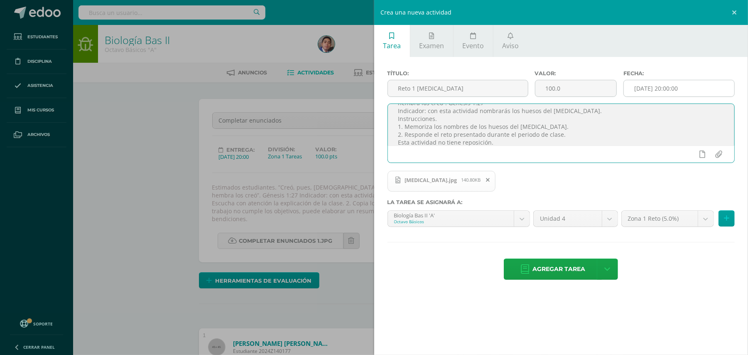
click at [694, 89] on input "[DATE] 20:00:00" at bounding box center [679, 88] width 111 height 16
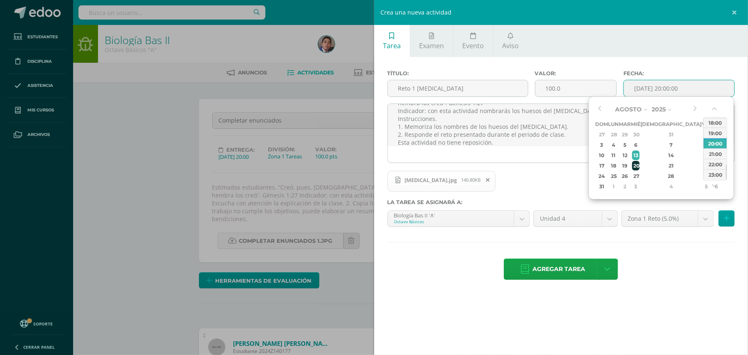
click at [640, 164] on div "20" at bounding box center [635, 166] width 7 height 10
type input "2025-08-20 20:00"
click at [667, 265] on div "Agregar tarea Agregar tarea y ocultar" at bounding box center [562, 269] width 348 height 23
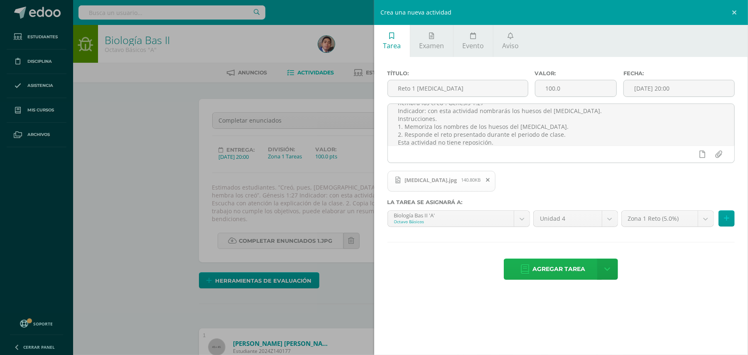
click at [555, 275] on span "Agregar tarea" at bounding box center [559, 269] width 53 height 20
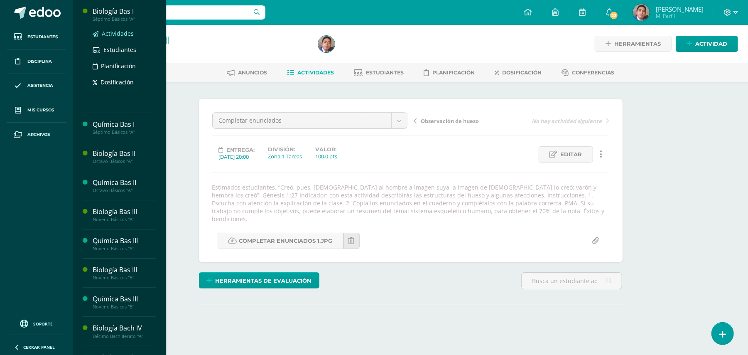
click at [117, 35] on span "Actividades" at bounding box center [118, 34] width 32 height 8
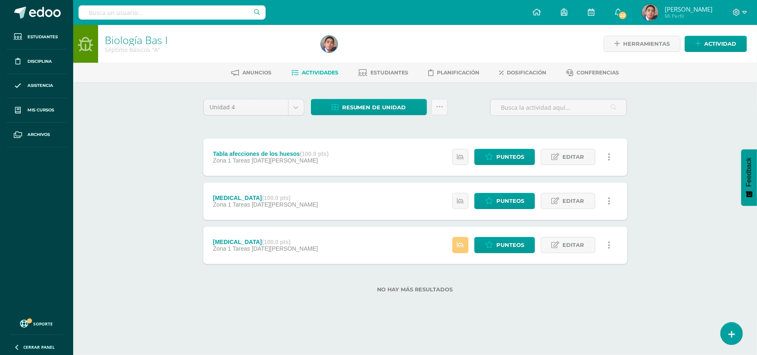
click at [150, 167] on div "Biología Bas I Séptimo Básicos "A" Herramientas Detalle de asistencias Activida…" at bounding box center [415, 172] width 684 height 294
click at [460, 248] on icon at bounding box center [460, 244] width 7 height 7
click at [473, 272] on div "No hay más resultados" at bounding box center [415, 283] width 424 height 39
click at [458, 201] on icon at bounding box center [460, 200] width 7 height 7
click at [503, 291] on label "No hay más resultados" at bounding box center [415, 289] width 424 height 6
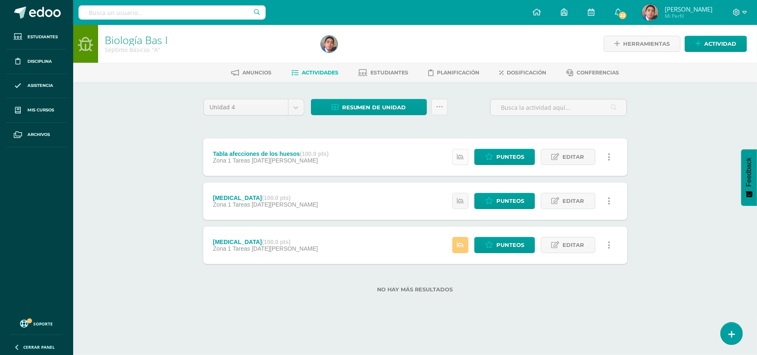
click at [459, 160] on icon at bounding box center [460, 156] width 7 height 7
click at [180, 167] on div "Biología Bas I Séptimo Básicos "A" Herramientas Detalle de asistencias Activida…" at bounding box center [415, 172] width 684 height 294
click at [727, 45] on span "Actividad" at bounding box center [720, 43] width 32 height 15
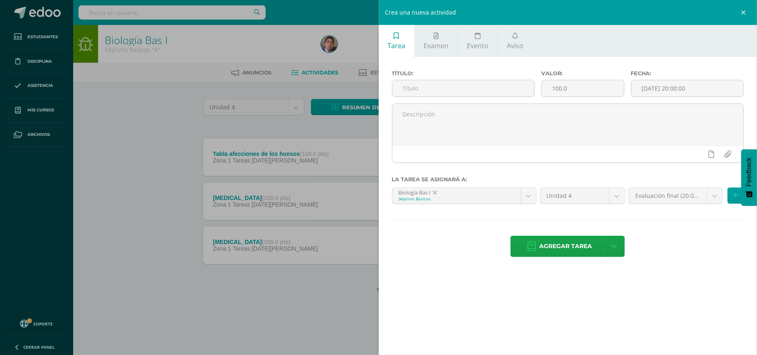
drag, startPoint x: 117, startPoint y: 180, endPoint x: 320, endPoint y: 165, distance: 203.8
click at [117, 180] on div "Crea una nueva actividad Tarea Examen Evento Aviso Título: Valor: 100.0 Fecha: …" at bounding box center [378, 177] width 757 height 355
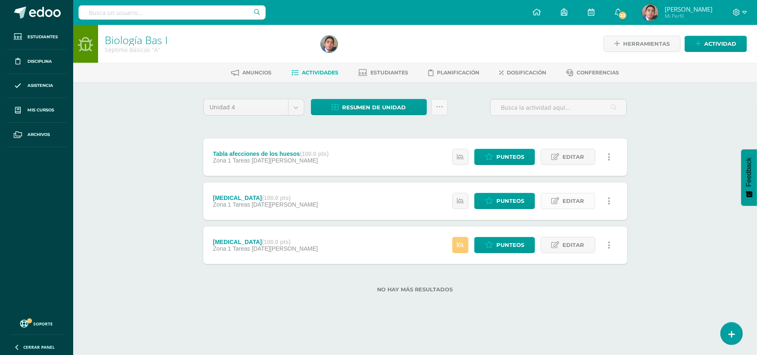
click at [581, 201] on span "Editar" at bounding box center [574, 200] width 22 height 15
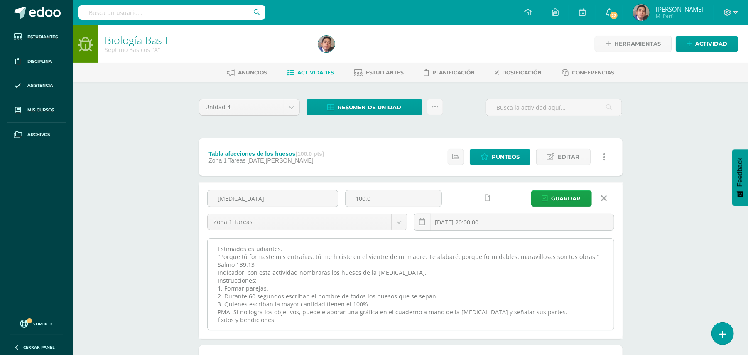
click at [529, 240] on textarea "Estimados estudiantes. "Porque tú formaste mis entrañas; tú me hiciste en el vi…" at bounding box center [411, 284] width 406 height 91
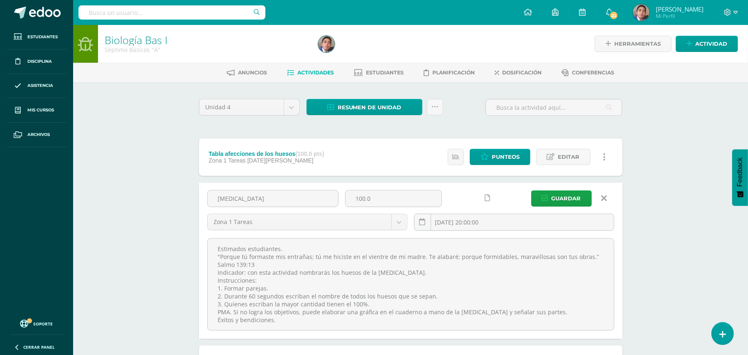
click at [602, 200] on icon at bounding box center [604, 198] width 6 height 9
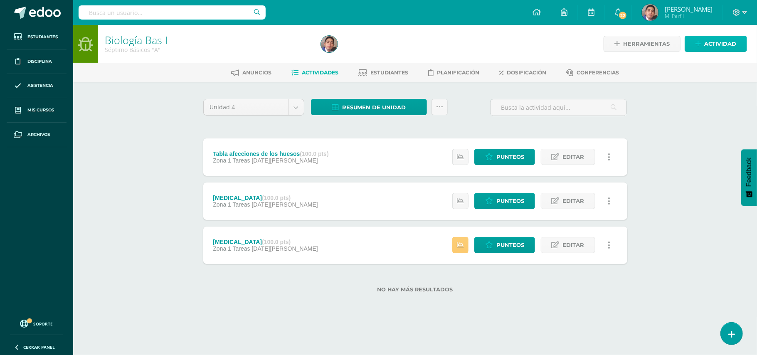
click at [709, 45] on span "Actividad" at bounding box center [720, 43] width 32 height 15
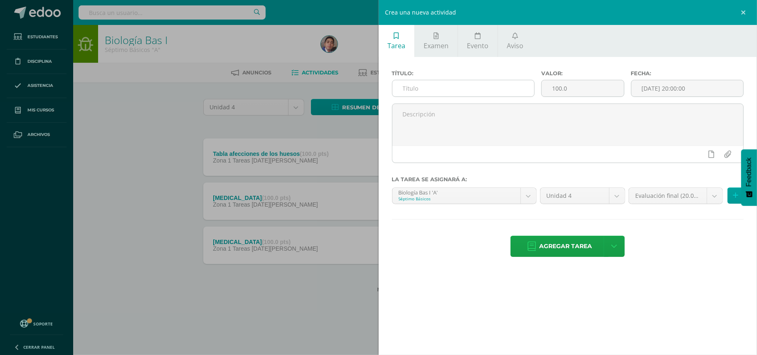
click at [510, 91] on input "text" at bounding box center [463, 88] width 142 height 16
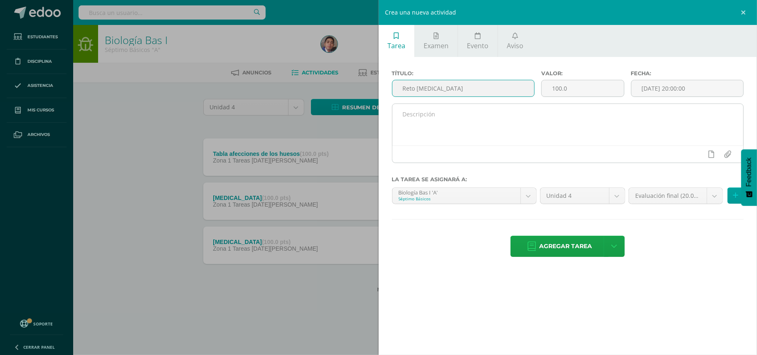
type input "Reto [MEDICAL_DATA]"
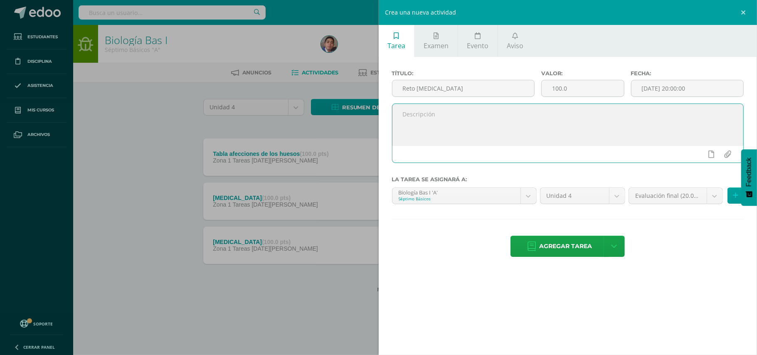
click at [481, 110] on textarea at bounding box center [567, 125] width 351 height 42
paste textarea "Estimados estudiantes. "Porque tú formaste mis entrañas; tú me hiciste en el vi…"
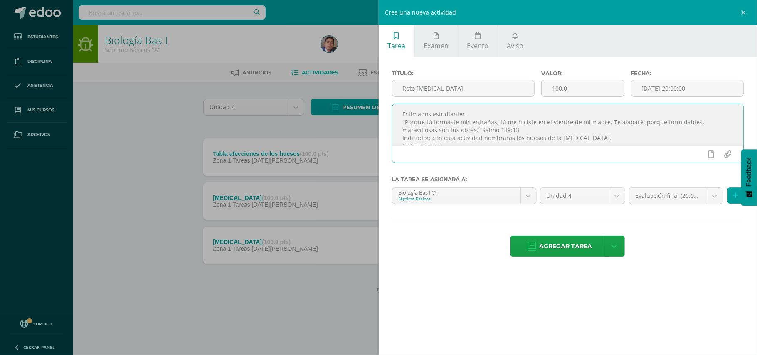
click at [481, 117] on textarea "Estimados estudiantes. "Porque tú formaste mis entrañas; tú me hiciste en el vi…" at bounding box center [567, 125] width 351 height 42
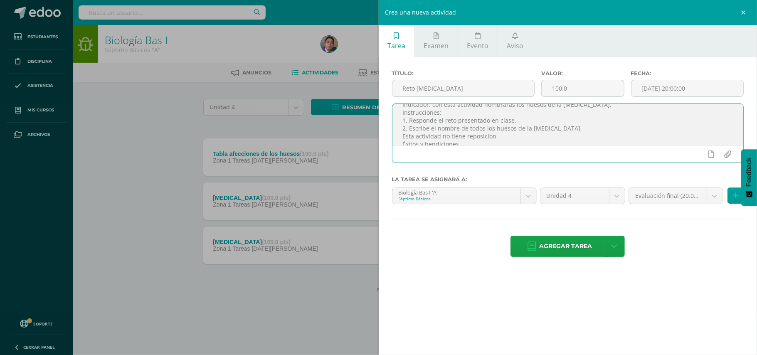
scroll to position [41, 0]
type textarea "Estimados estudiantes. "Porque tú formaste mis entrañas; tú me hiciste en el vi…"
click at [723, 155] on input "file" at bounding box center [727, 154] width 16 height 16
type input "C:\fakepath\Cabeza ósea.jpg"
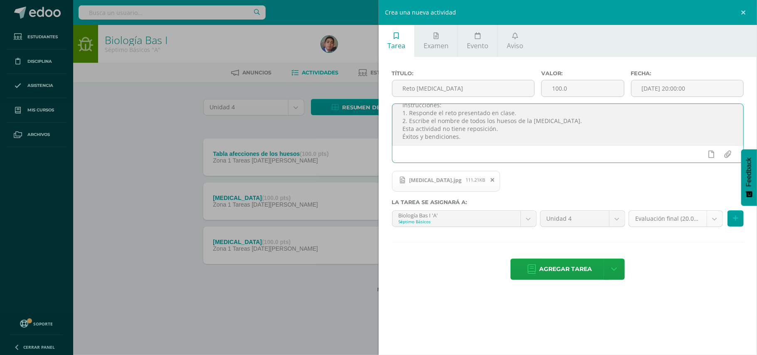
click at [716, 217] on body "Estudiantes Disciplina Asistencia Mis cursos Archivos Soporte Ayuda Reportar un…" at bounding box center [378, 159] width 757 height 319
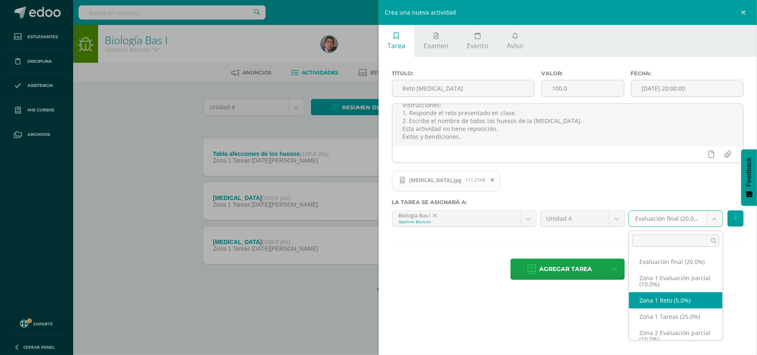
select select "30427"
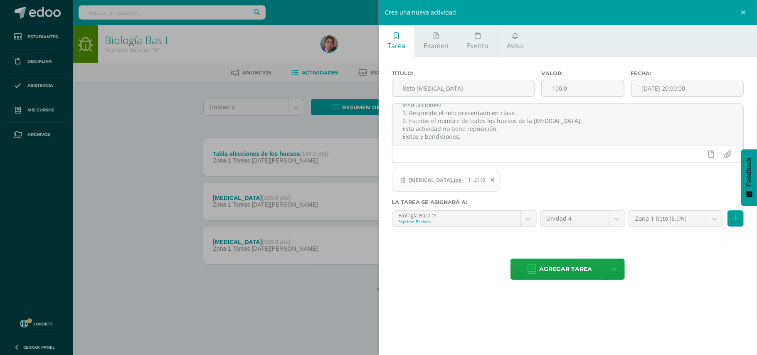
click at [669, 280] on div "Agregar tarea Agregar tarea y ocultar" at bounding box center [568, 269] width 352 height 23
click at [659, 89] on input "[DATE] 20:00:00" at bounding box center [687, 88] width 112 height 16
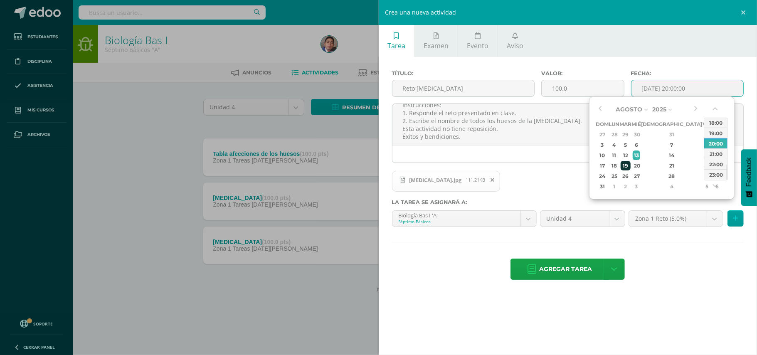
click at [630, 164] on div "19" at bounding box center [625, 166] width 10 height 10
type input "[DATE] 20:00"
click at [660, 259] on div "Título: Reto [MEDICAL_DATA] Valor: 100.0 Fecha: [DATE] 20:00 Estimados estudian…" at bounding box center [568, 176] width 379 height 238
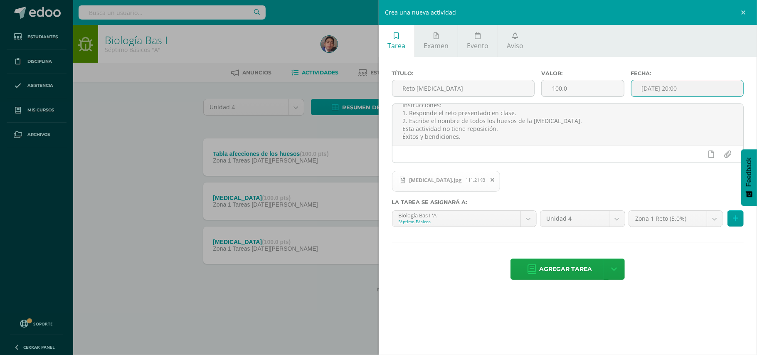
click at [686, 86] on input "[DATE] 20:00" at bounding box center [687, 88] width 112 height 16
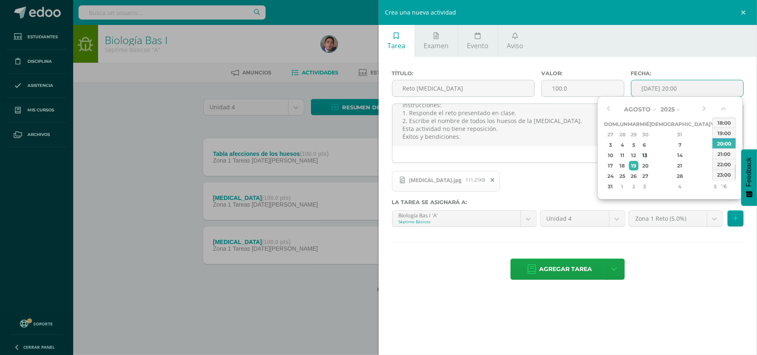
click at [696, 265] on div "Agregar tarea Agregar tarea y ocultar" at bounding box center [568, 269] width 352 height 23
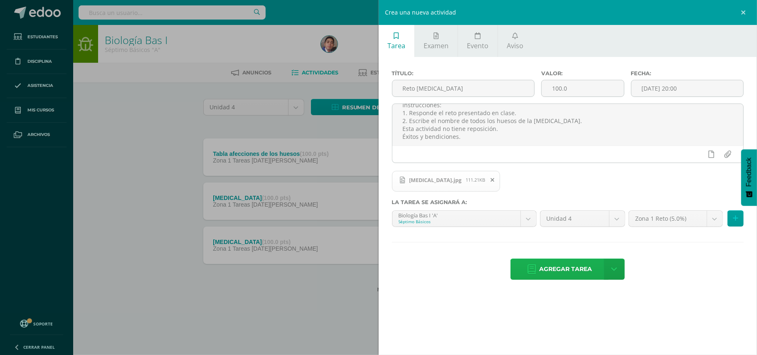
click at [587, 270] on span "Agregar tarea" at bounding box center [565, 269] width 53 height 20
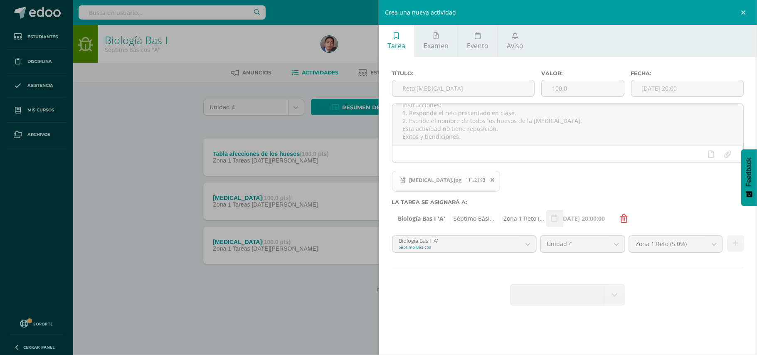
click at [131, 125] on div "Crea una nueva actividad Tarea Examen Evento Aviso Título: Reto cabeza ósea Val…" at bounding box center [378, 177] width 757 height 355
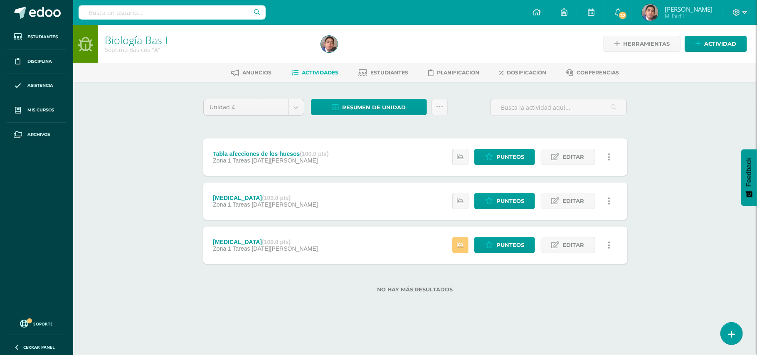
scroll to position [33, 0]
click at [705, 44] on span "Actividad" at bounding box center [720, 43] width 32 height 15
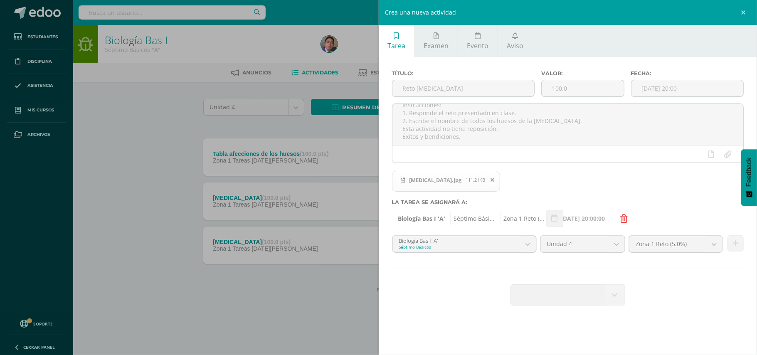
click at [417, 283] on div "Título: Reto cabeza ósea Valor: 100.0 Fecha: 2025-08-19 20:00 Estimados estudia…" at bounding box center [568, 188] width 379 height 263
click at [477, 272] on div "Título: Reto cabeza ósea Valor: 100.0 Fecha: 2025-08-19 20:00 Estimados estudia…" at bounding box center [568, 188] width 379 height 263
click at [741, 15] on link at bounding box center [744, 12] width 25 height 25
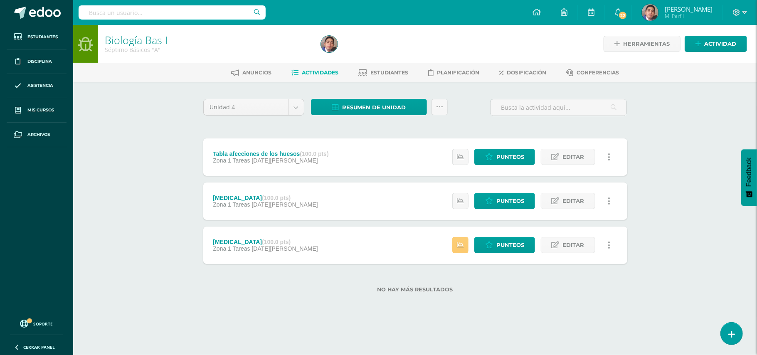
scroll to position [33, 0]
click at [659, 143] on div "Biología Bas I Séptimo Básicos "A" Herramientas Detalle de asistencias Activida…" at bounding box center [415, 172] width 684 height 294
drag, startPoint x: 682, startPoint y: 170, endPoint x: 687, endPoint y: 86, distance: 83.3
click at [682, 168] on div "Biología Bas I Séptimo Básicos "A" Herramientas Detalle de asistencias Activida…" at bounding box center [415, 172] width 684 height 294
click at [696, 37] on link "Actividad" at bounding box center [715, 44] width 62 height 16
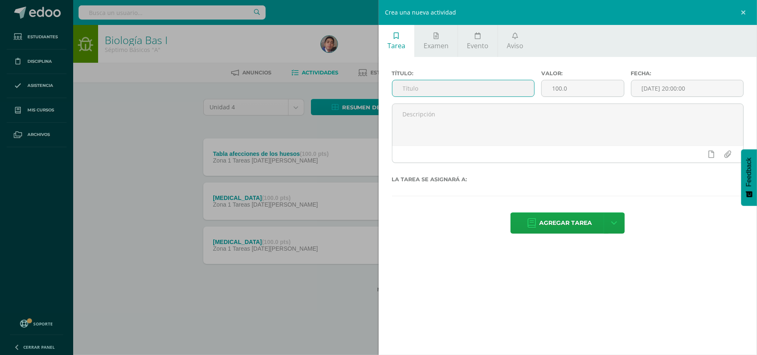
click at [479, 87] on input "text" at bounding box center [463, 88] width 142 height 16
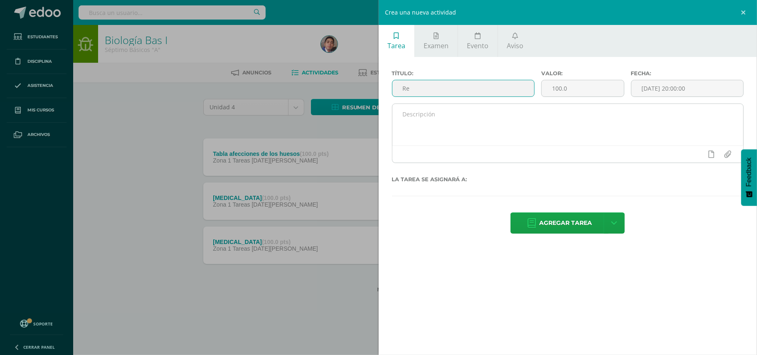
type input "R"
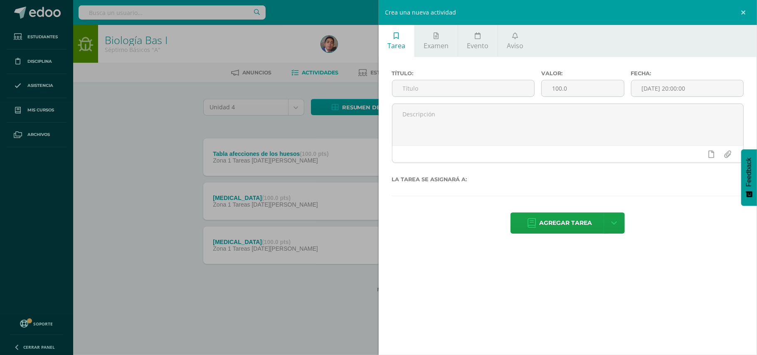
click at [137, 118] on div "Crea una nueva actividad Tarea Examen Evento Aviso Título: Valor: 100.0 Fecha: …" at bounding box center [378, 177] width 757 height 355
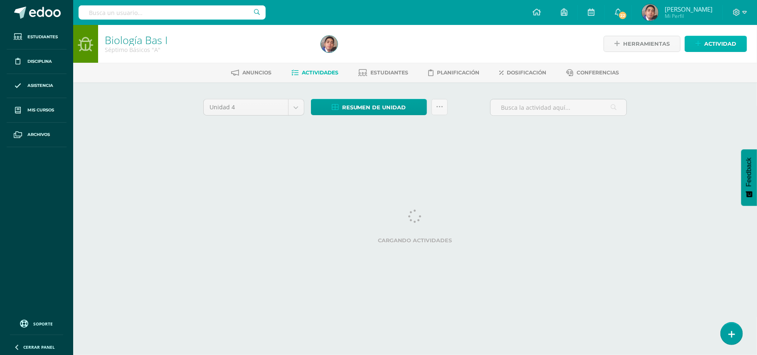
click at [718, 48] on span "Actividad" at bounding box center [720, 43] width 32 height 15
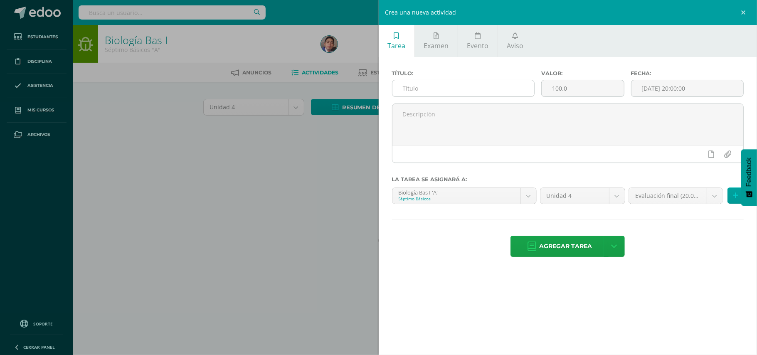
click at [520, 84] on input "text" at bounding box center [463, 88] width 142 height 16
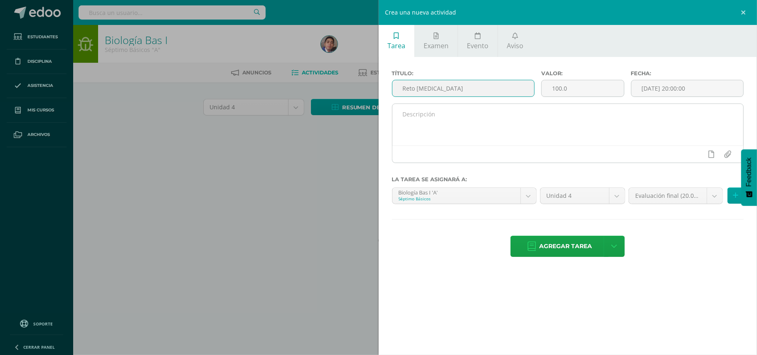
type input "Reto [MEDICAL_DATA]"
click at [485, 123] on textarea at bounding box center [567, 125] width 351 height 42
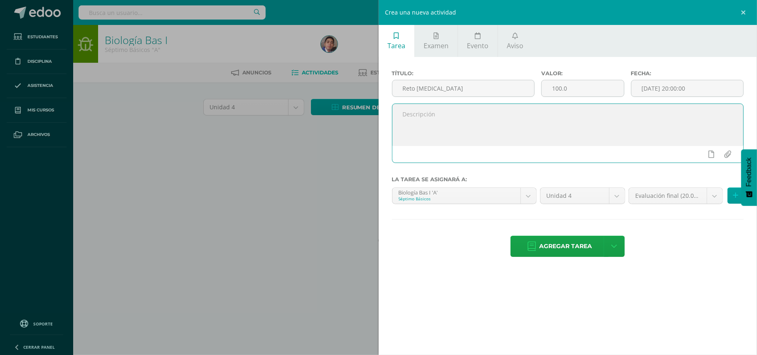
click at [485, 123] on textarea at bounding box center [567, 125] width 351 height 42
paste textarea "Estimados estudiantes. "Porque tú formaste mis entrañas; tú me hiciste en el vi…"
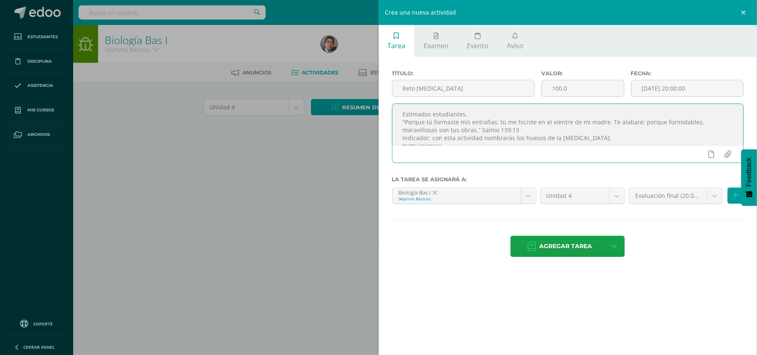
scroll to position [35, 0]
type textarea "Estimados estudiantes. "Porque tú formaste mis entrañas; tú me hiciste en el vi…"
click at [718, 155] on body "Estudiantes Disciplina Asistencia Mis cursos Archivos Soporte Ayuda Reportar un…" at bounding box center [378, 77] width 757 height 155
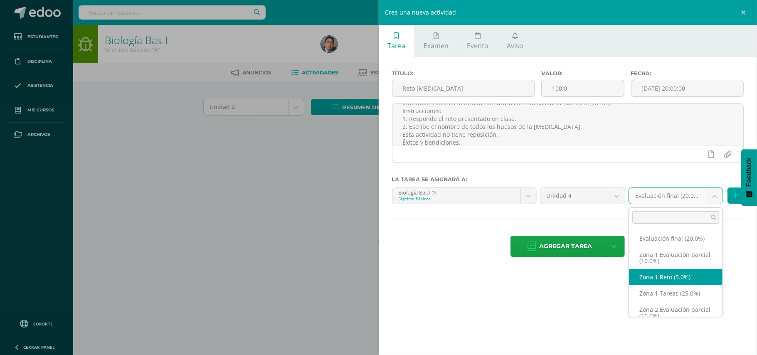
select select "30427"
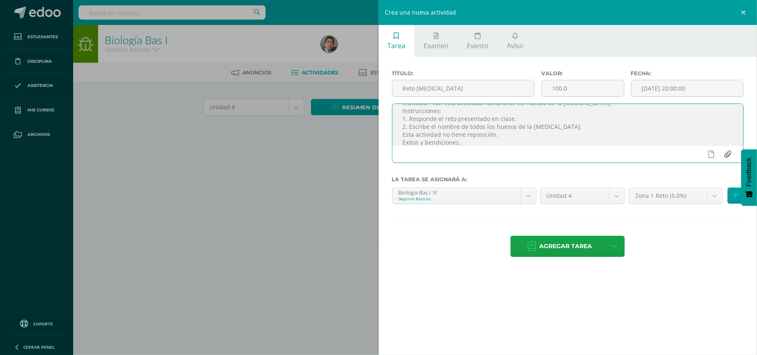
click at [725, 158] on input "file" at bounding box center [727, 154] width 16 height 16
type input "C:\fakepath\[MEDICAL_DATA].jpg"
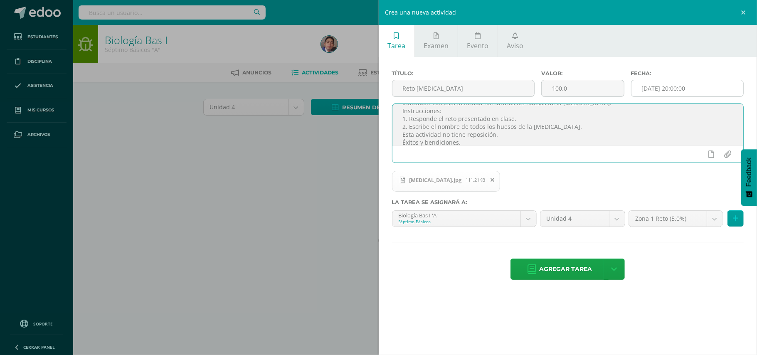
click at [664, 92] on input "[DATE] 20:00:00" at bounding box center [687, 88] width 112 height 16
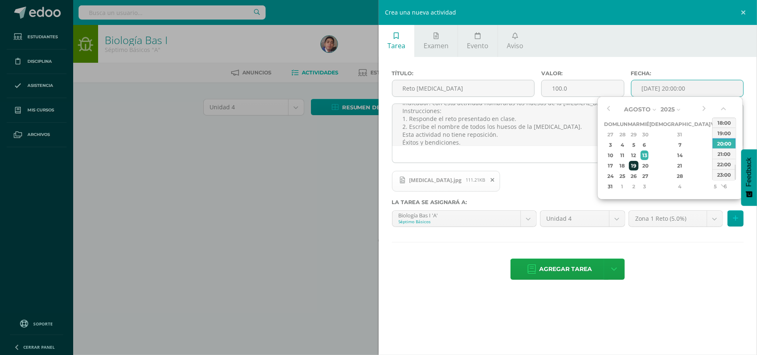
click at [638, 161] on div "19" at bounding box center [634, 166] width 10 height 10
type input "[DATE] 20:00"
click at [687, 257] on div "Título: Reto [MEDICAL_DATA] Valor: 100.0 Fecha: [DATE] 20:00 Estimados estudian…" at bounding box center [568, 176] width 379 height 238
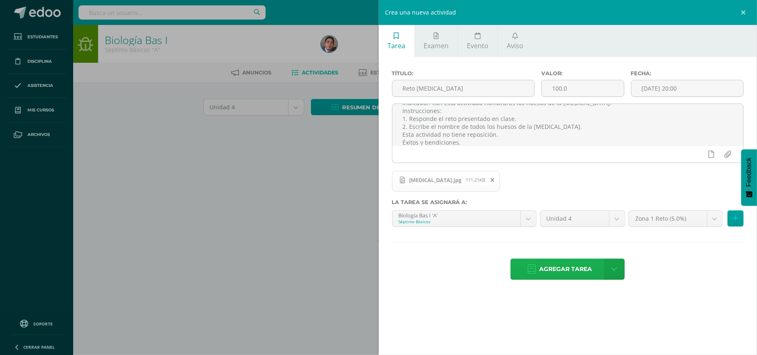
click at [582, 271] on span "Agregar tarea" at bounding box center [565, 269] width 53 height 20
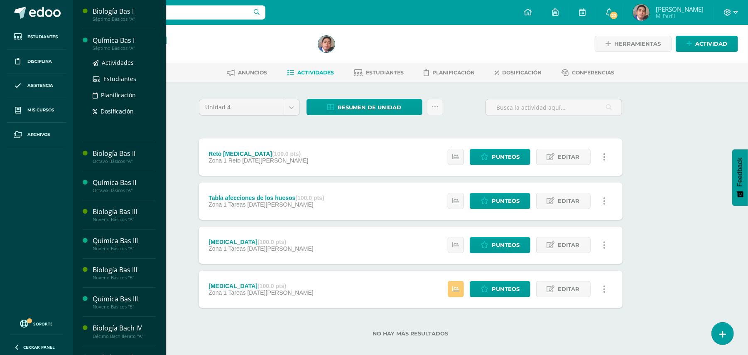
click at [101, 44] on div "Química Bas I" at bounding box center [124, 41] width 63 height 10
